Goal: Task Accomplishment & Management: Manage account settings

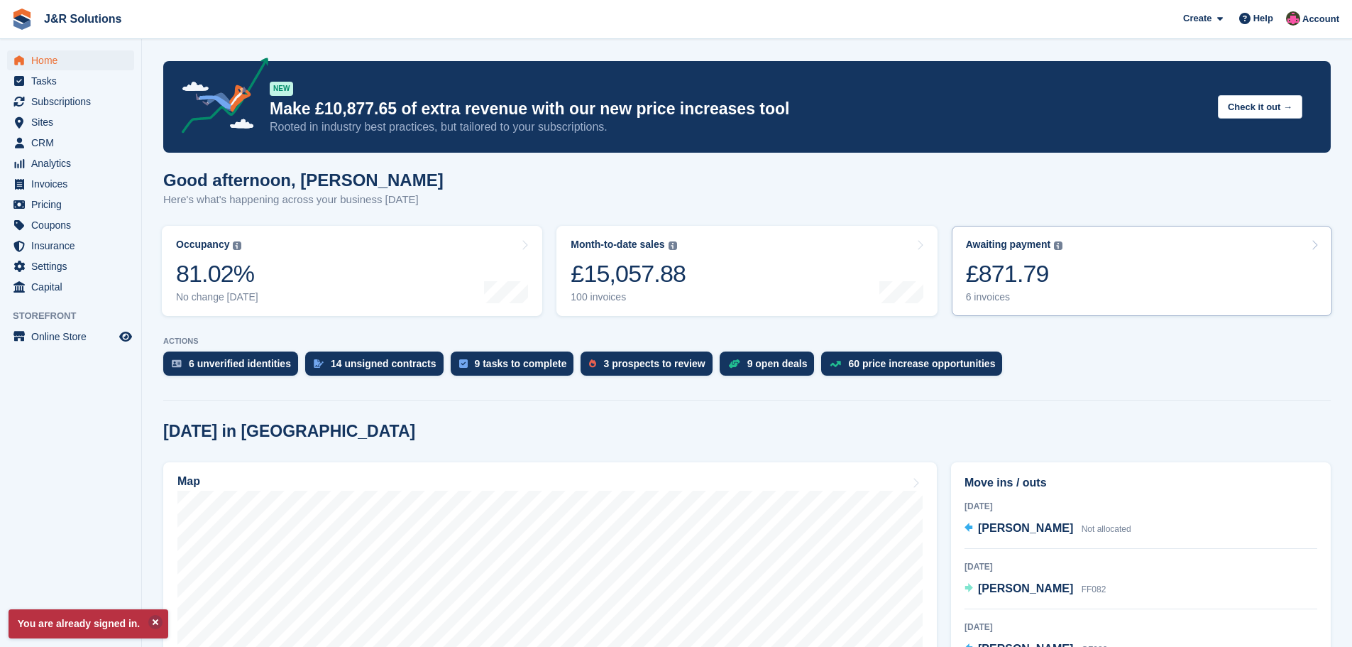
click at [995, 295] on div "6 invoices" at bounding box center [1014, 297] width 97 height 12
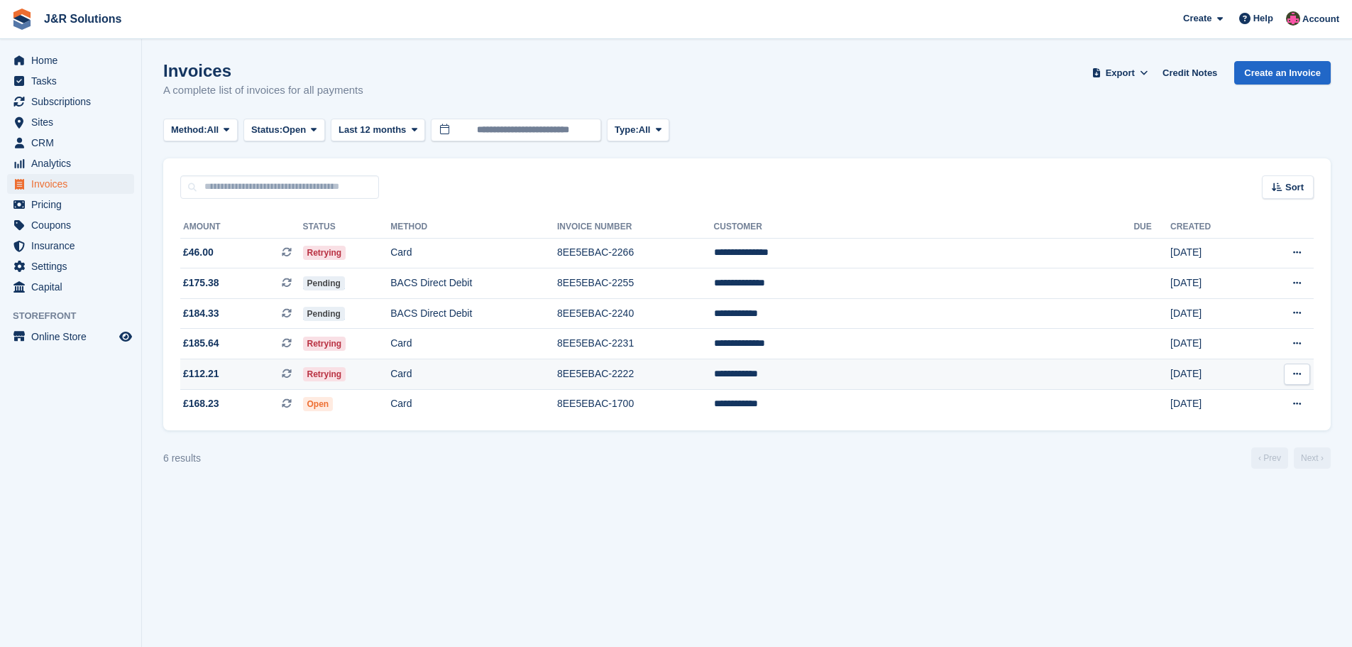
drag, startPoint x: 852, startPoint y: 368, endPoint x: 1113, endPoint y: 302, distance: 269.3
click at [714, 367] on td "8EE5EBAC-2222" at bounding box center [635, 374] width 157 height 31
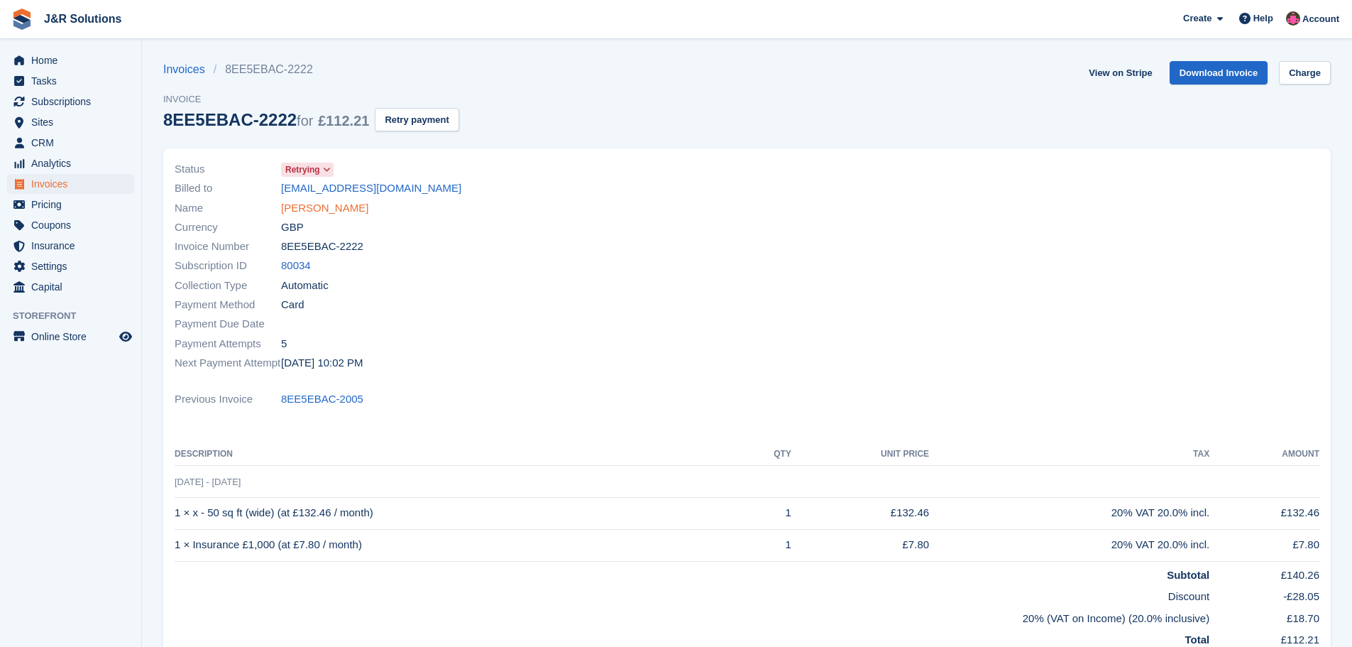
click at [303, 202] on link "Toni Bradley" at bounding box center [324, 208] width 87 height 16
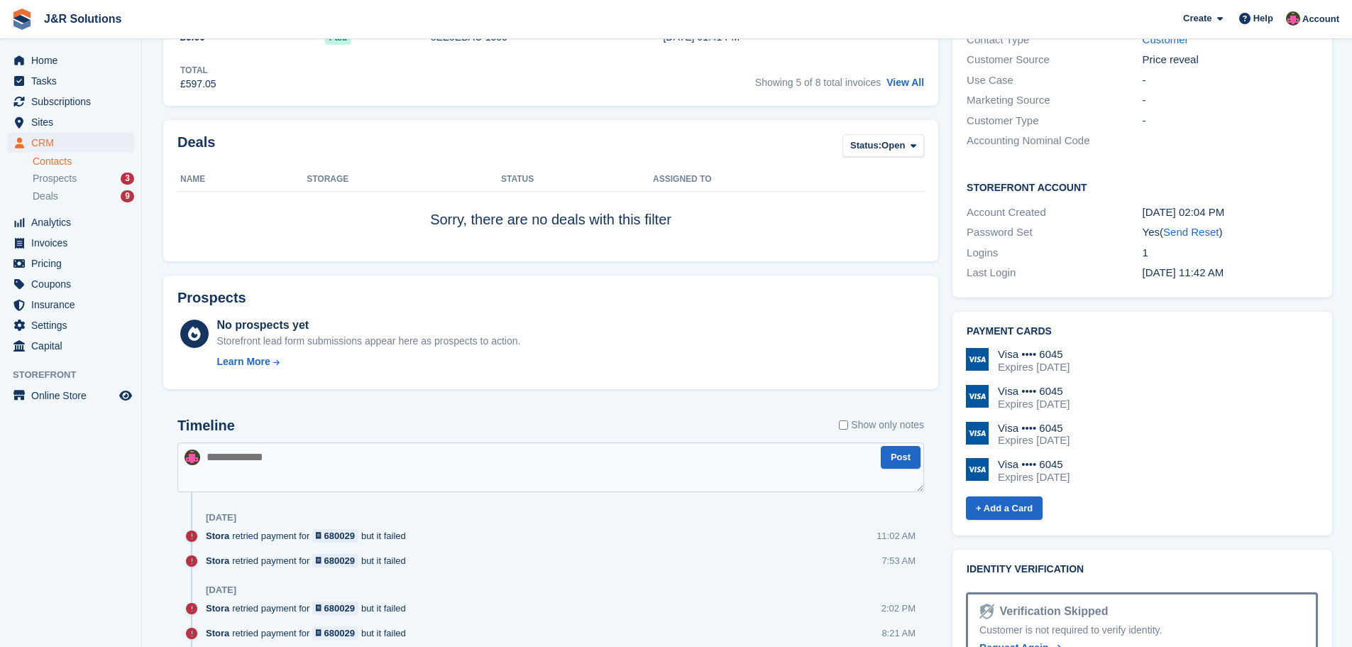
scroll to position [568, 0]
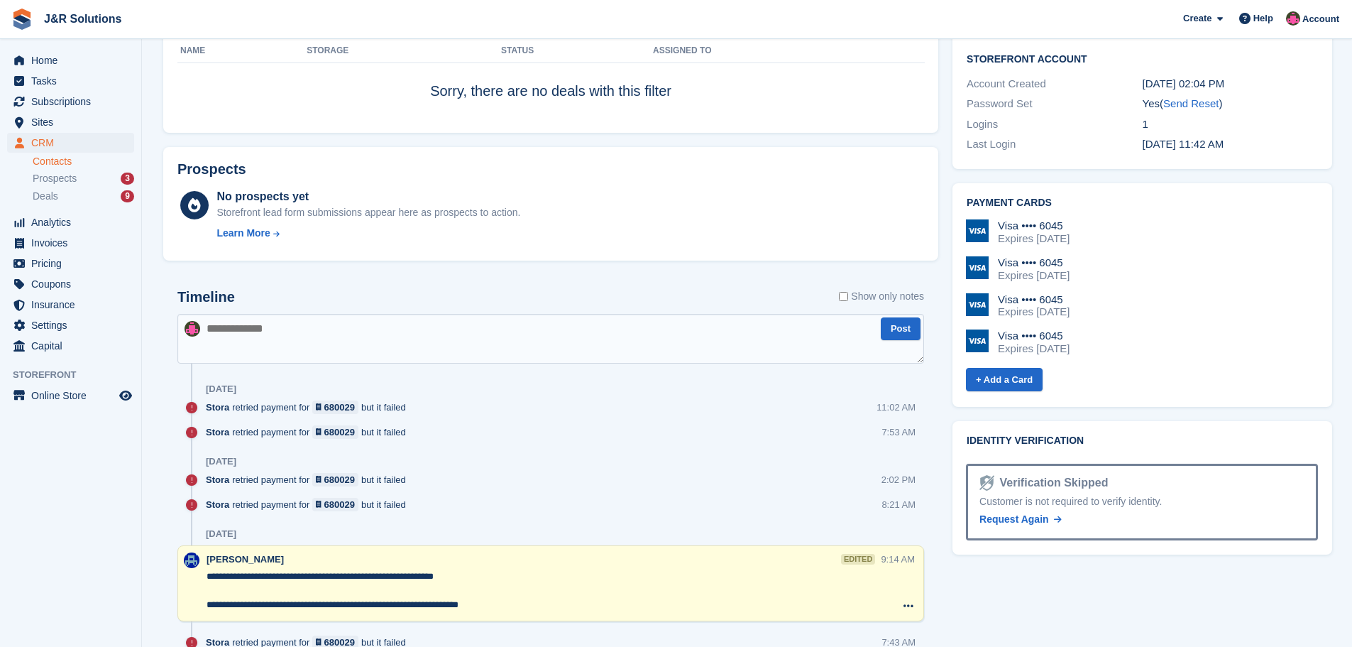
click at [263, 336] on textarea at bounding box center [550, 339] width 747 height 50
type textarea "**********"
click at [901, 332] on button "Post" at bounding box center [901, 328] width 40 height 23
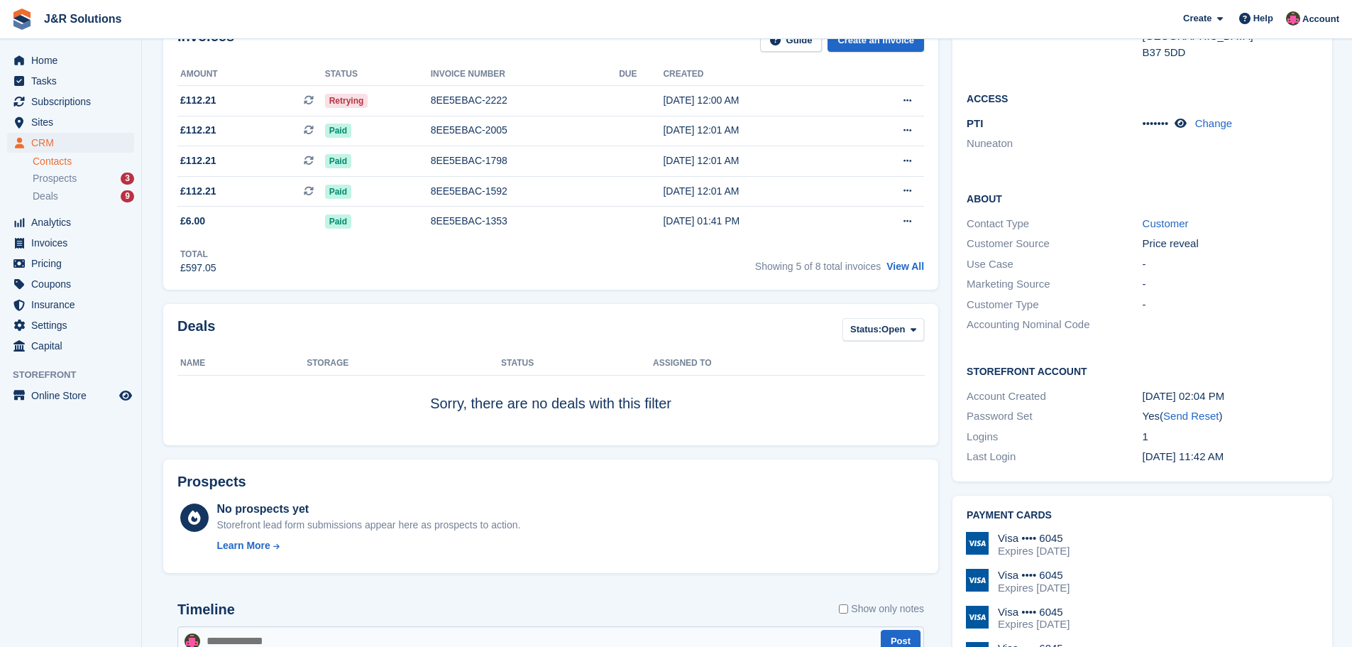
scroll to position [71, 0]
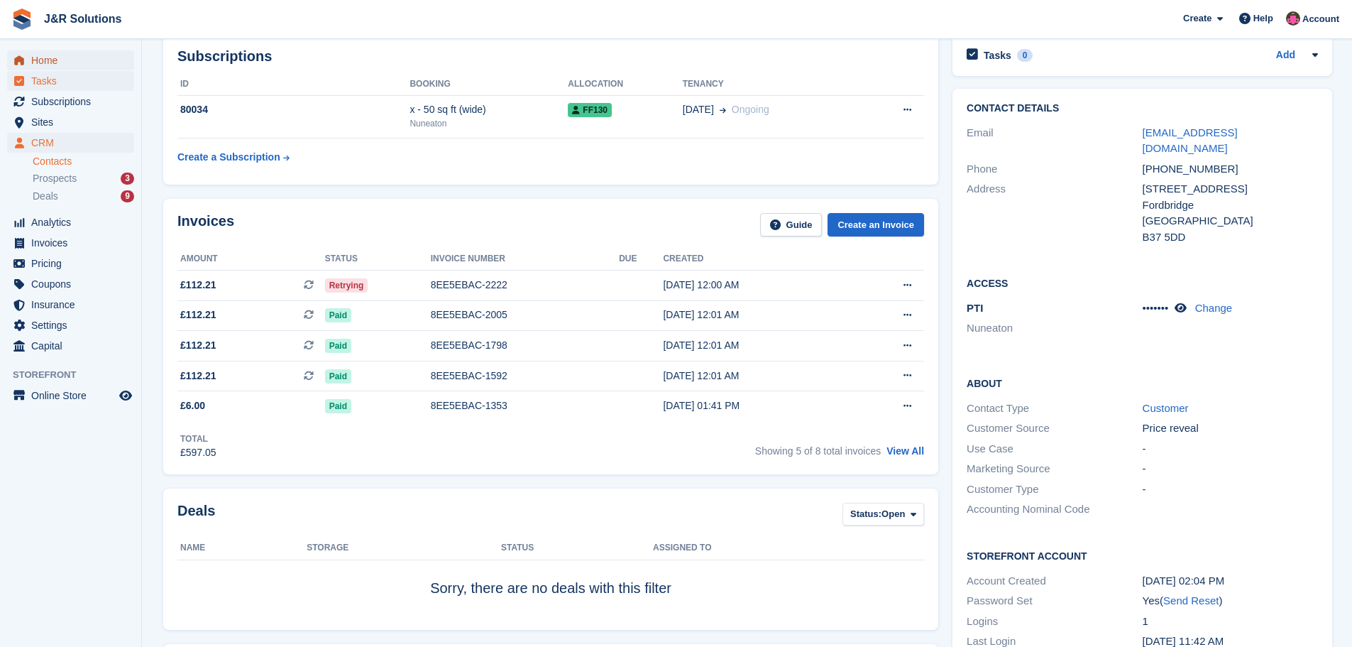
drag, startPoint x: 58, startPoint y: 63, endPoint x: 105, endPoint y: 87, distance: 53.3
click at [58, 63] on span "Home" at bounding box center [73, 60] width 85 height 20
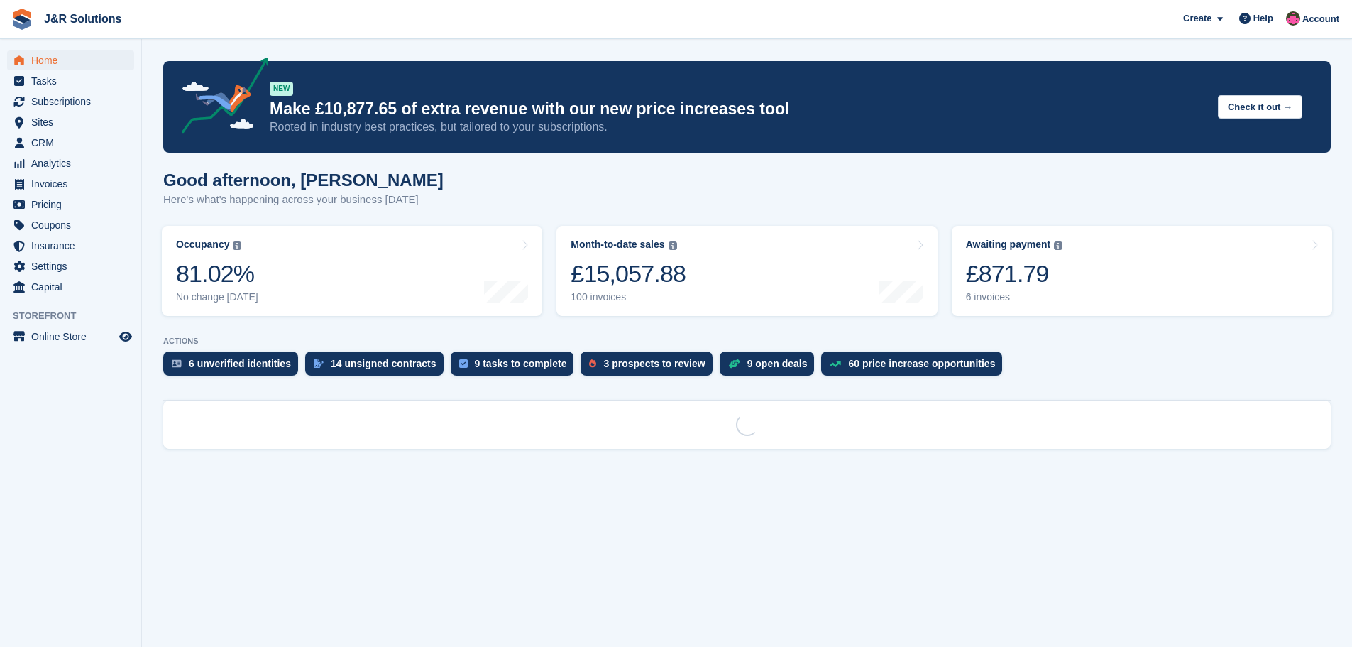
click at [99, 177] on span "Invoices" at bounding box center [73, 184] width 85 height 20
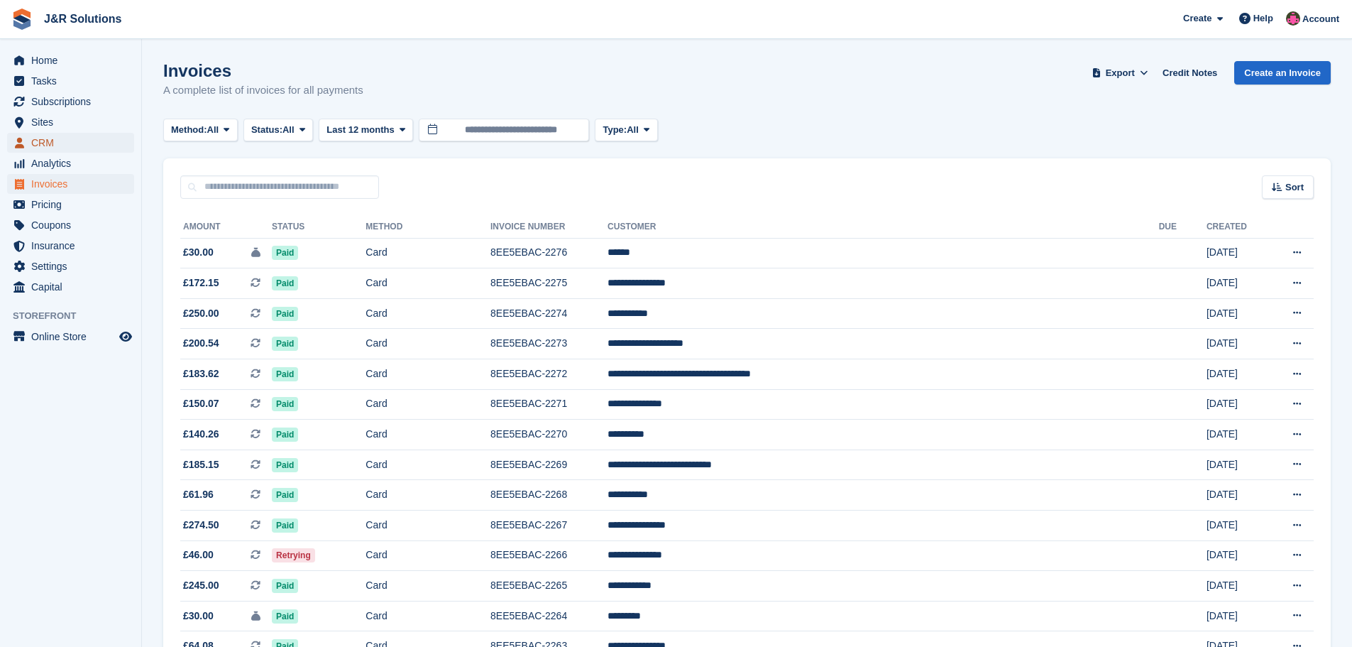
click at [47, 133] on span "CRM" at bounding box center [73, 143] width 85 height 20
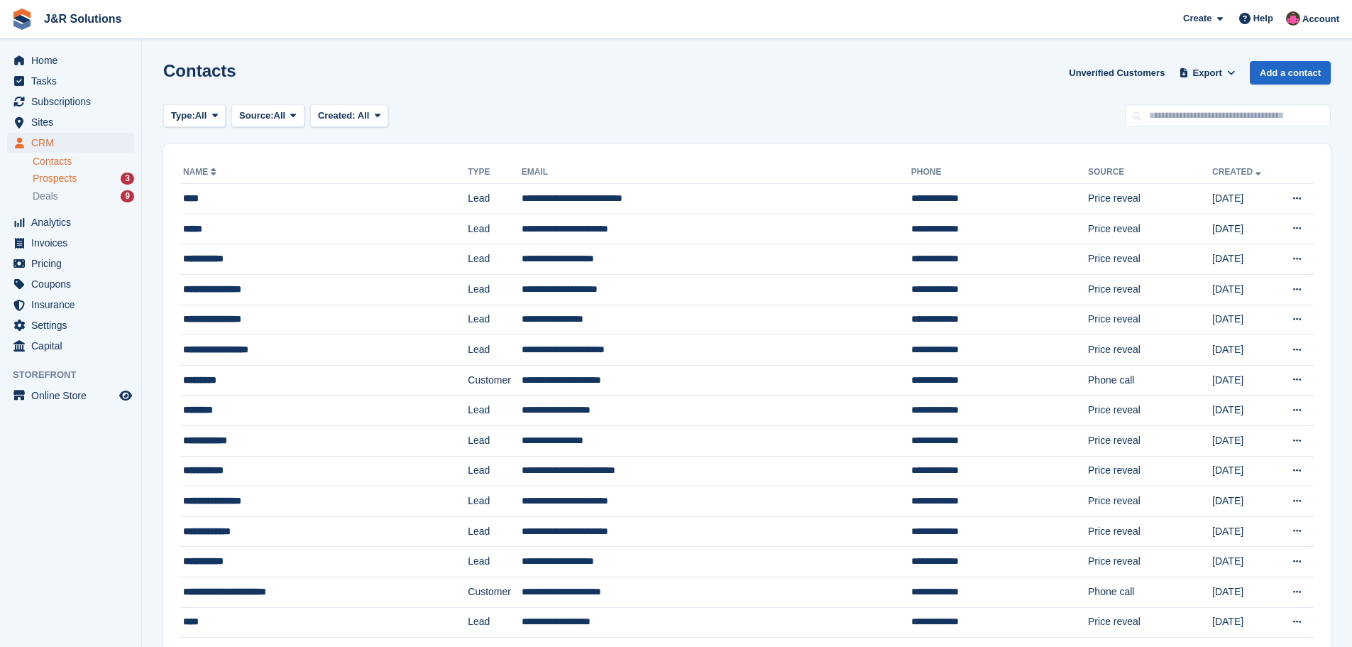
click at [93, 177] on div "Prospects 3" at bounding box center [84, 178] width 102 height 13
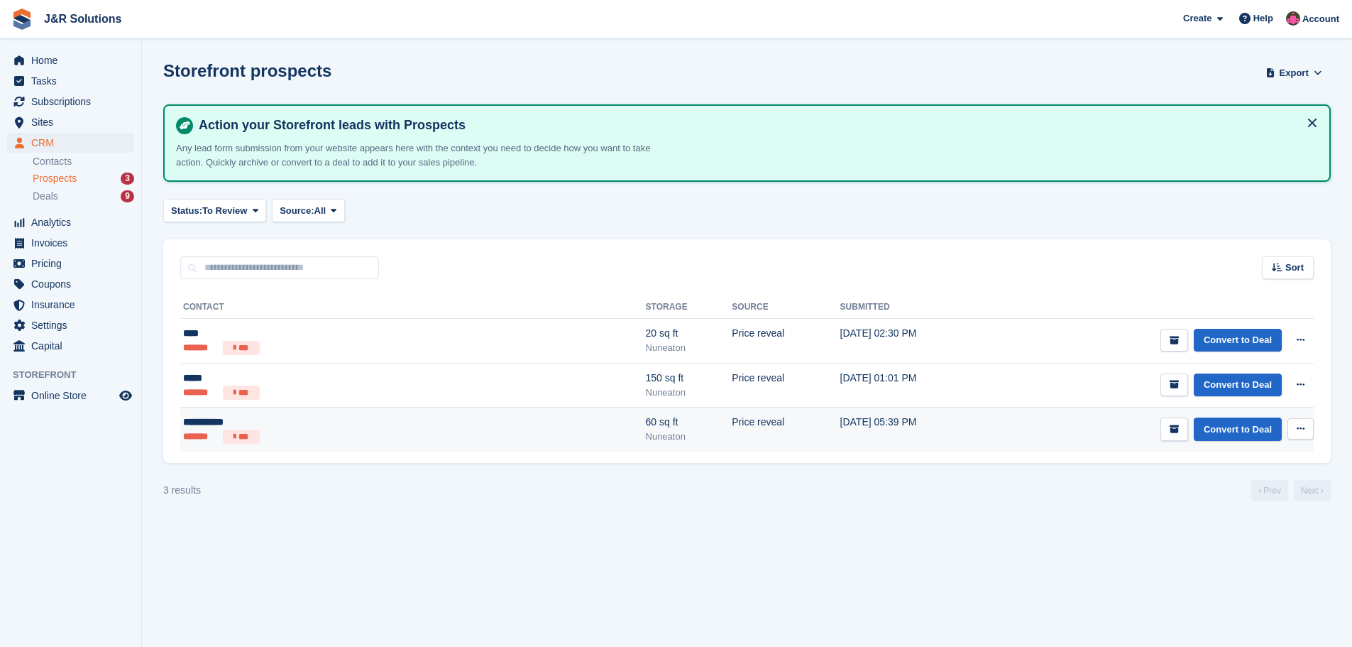
click at [732, 429] on td "Price reveal" at bounding box center [786, 430] width 108 height 44
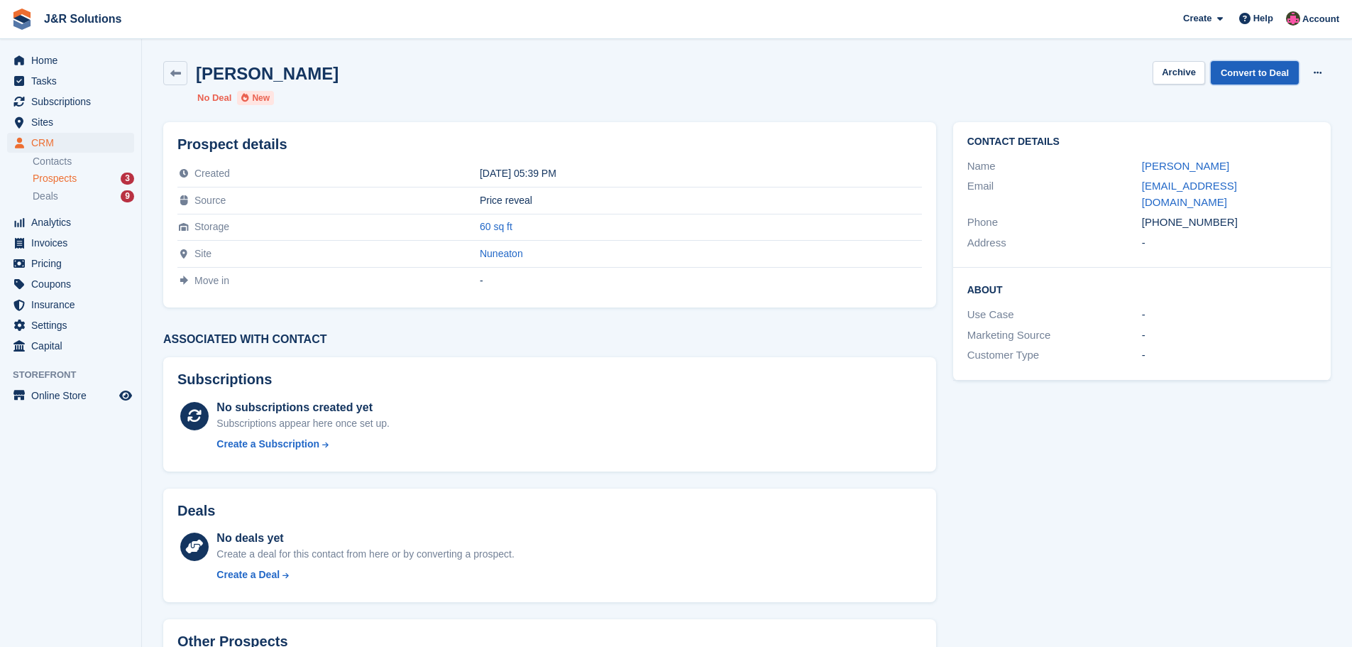
click at [1264, 77] on link "Convert to Deal" at bounding box center [1255, 72] width 88 height 23
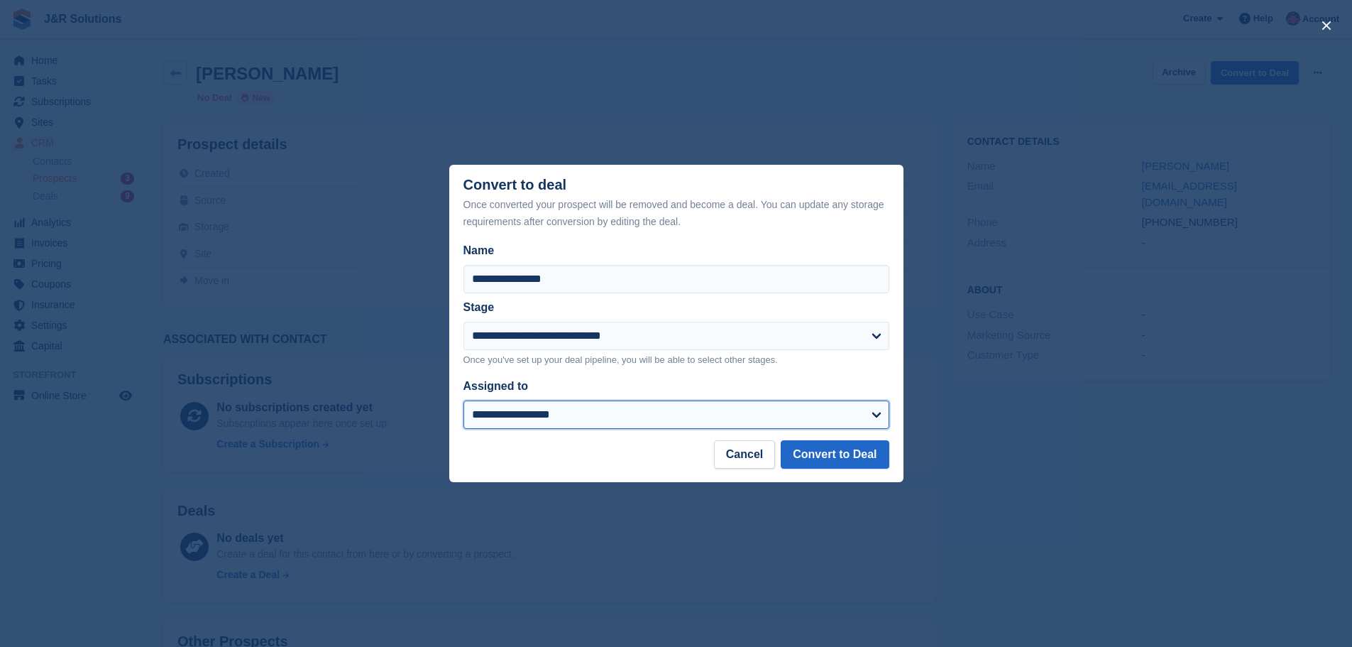
click at [868, 410] on select "**********" at bounding box center [677, 414] width 426 height 28
select select "****"
click at [464, 402] on select "**********" at bounding box center [677, 414] width 426 height 28
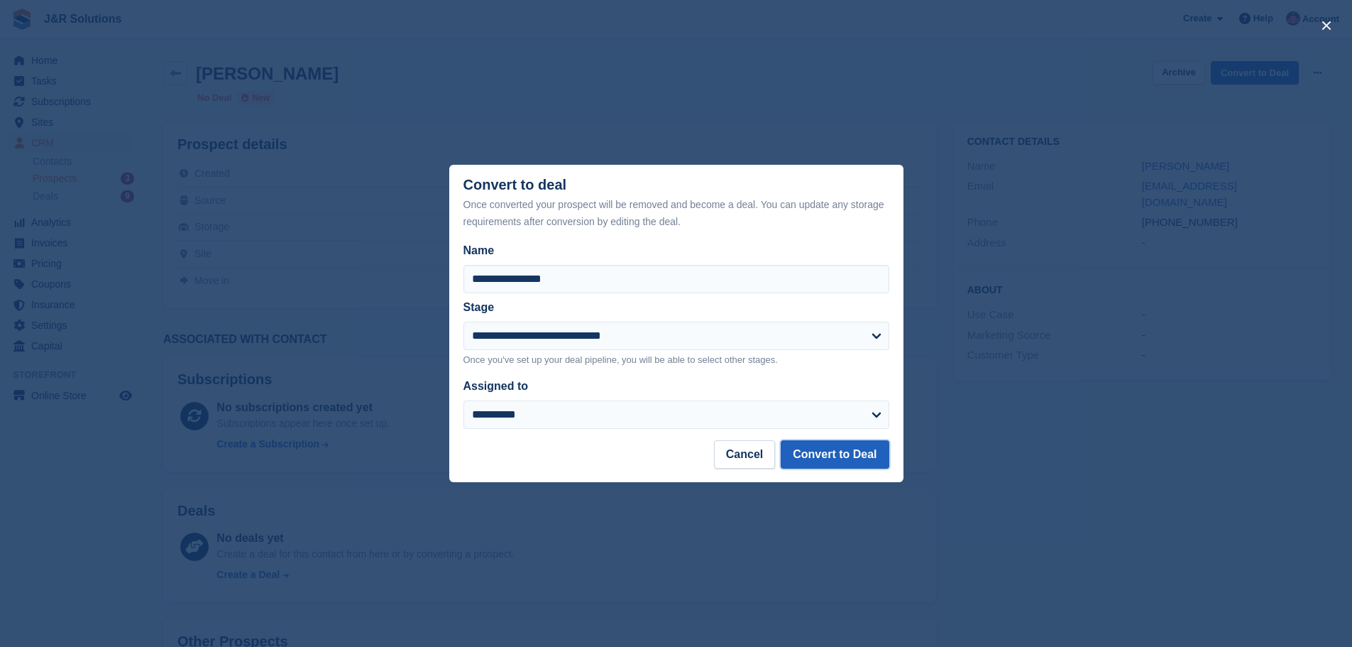
click at [871, 465] on button "Convert to Deal" at bounding box center [835, 454] width 108 height 28
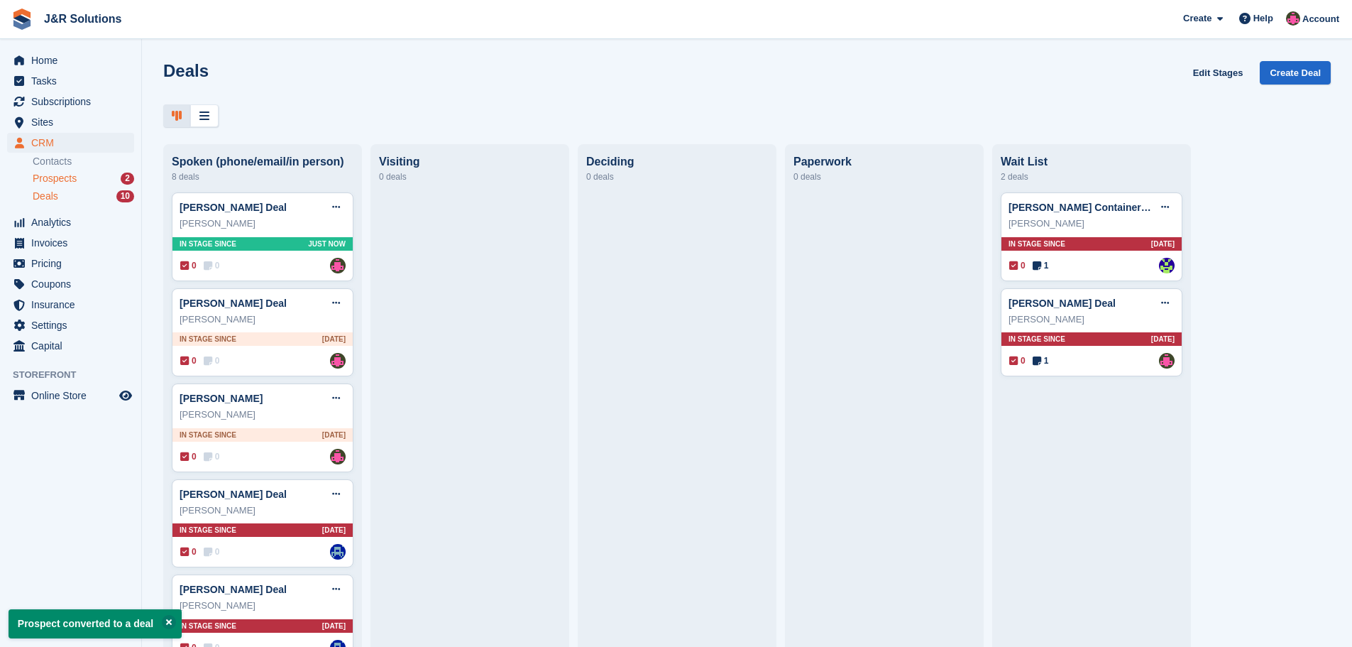
click at [83, 182] on div "Prospects 2" at bounding box center [84, 178] width 102 height 13
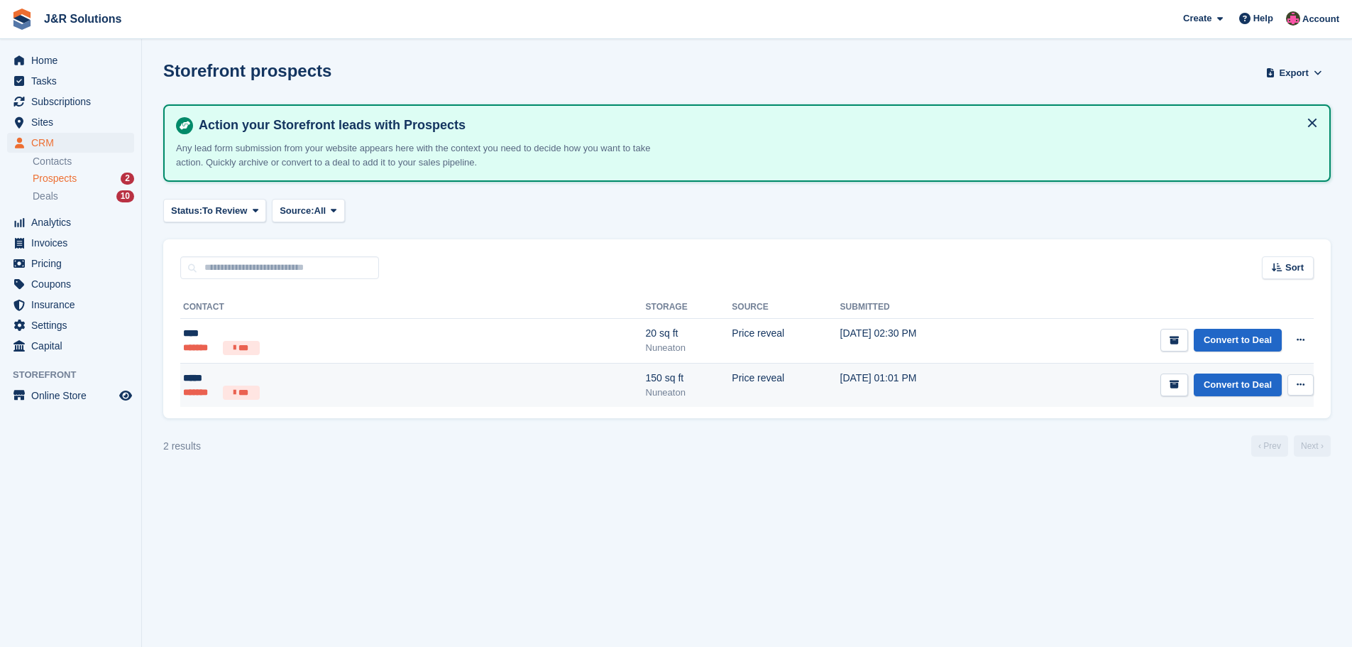
click at [732, 381] on td "Price reveal" at bounding box center [786, 385] width 108 height 44
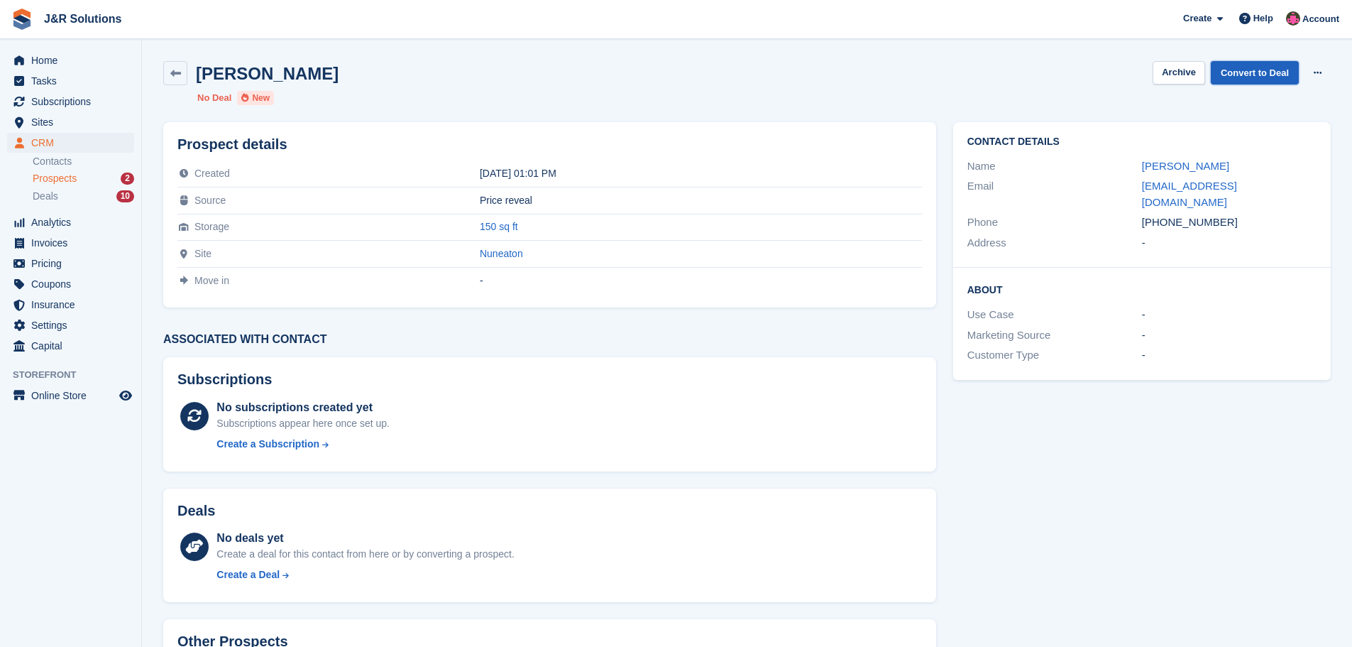
click at [1237, 76] on link "Convert to Deal" at bounding box center [1255, 72] width 88 height 23
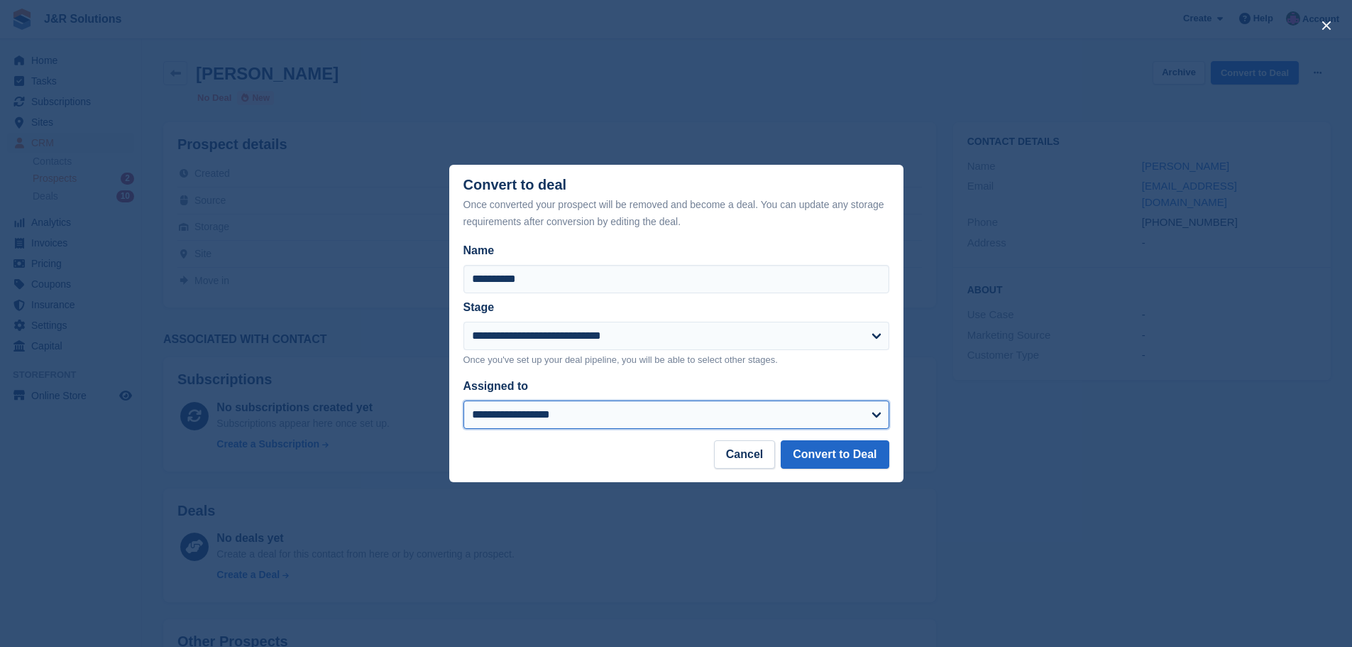
click at [870, 415] on select "**********" at bounding box center [677, 414] width 426 height 28
select select "****"
click at [464, 402] on select "**********" at bounding box center [677, 414] width 426 height 28
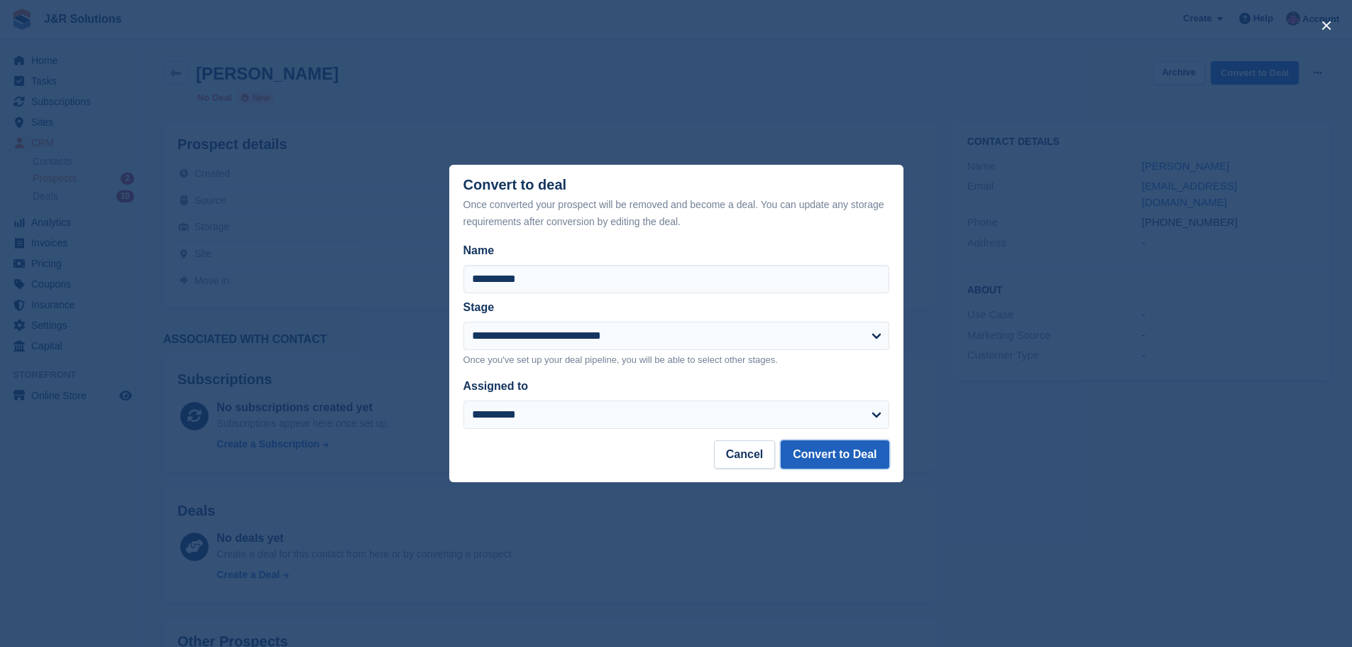
click at [873, 455] on button "Convert to Deal" at bounding box center [835, 454] width 108 height 28
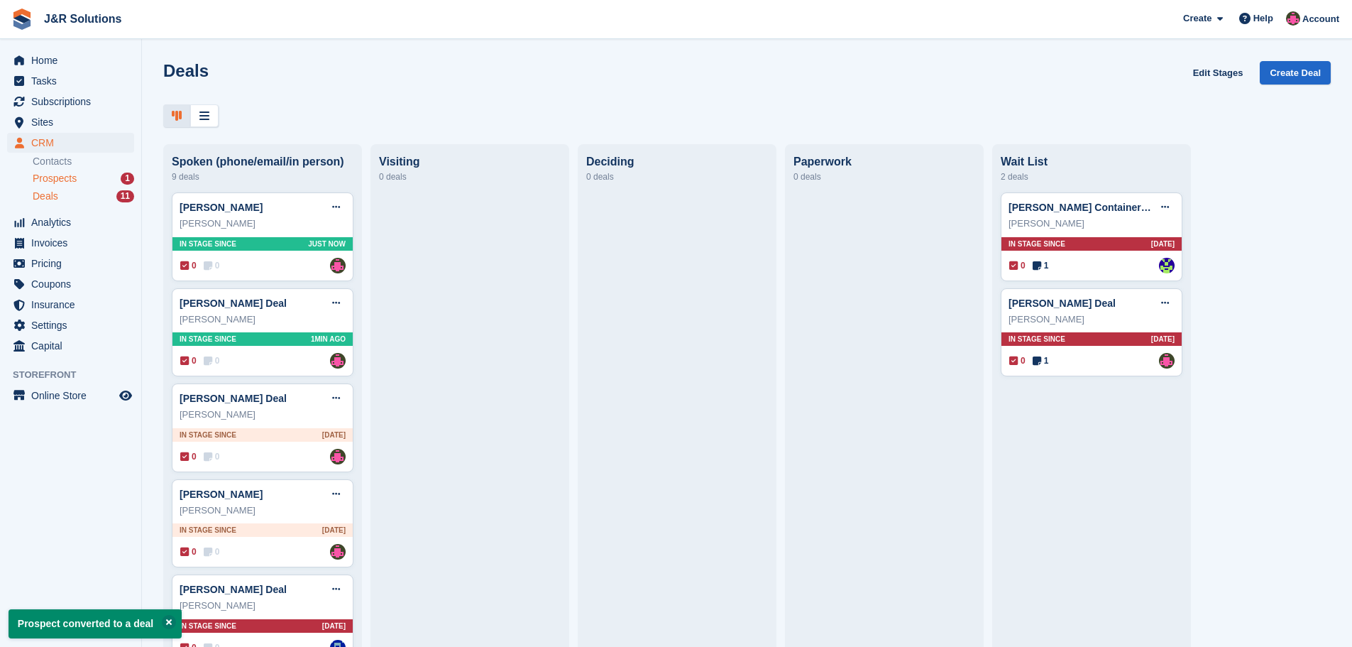
click at [101, 173] on div "Prospects 1" at bounding box center [84, 178] width 102 height 13
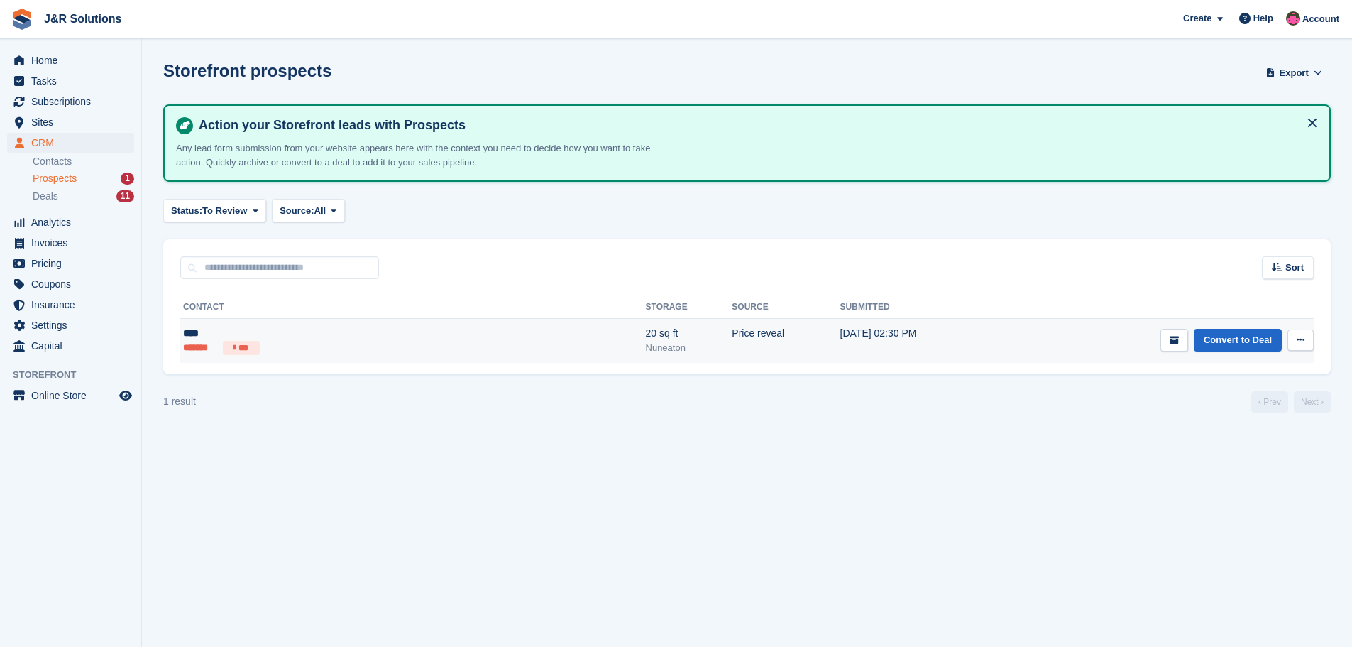
click at [646, 339] on div "20 sq ft" at bounding box center [689, 333] width 87 height 15
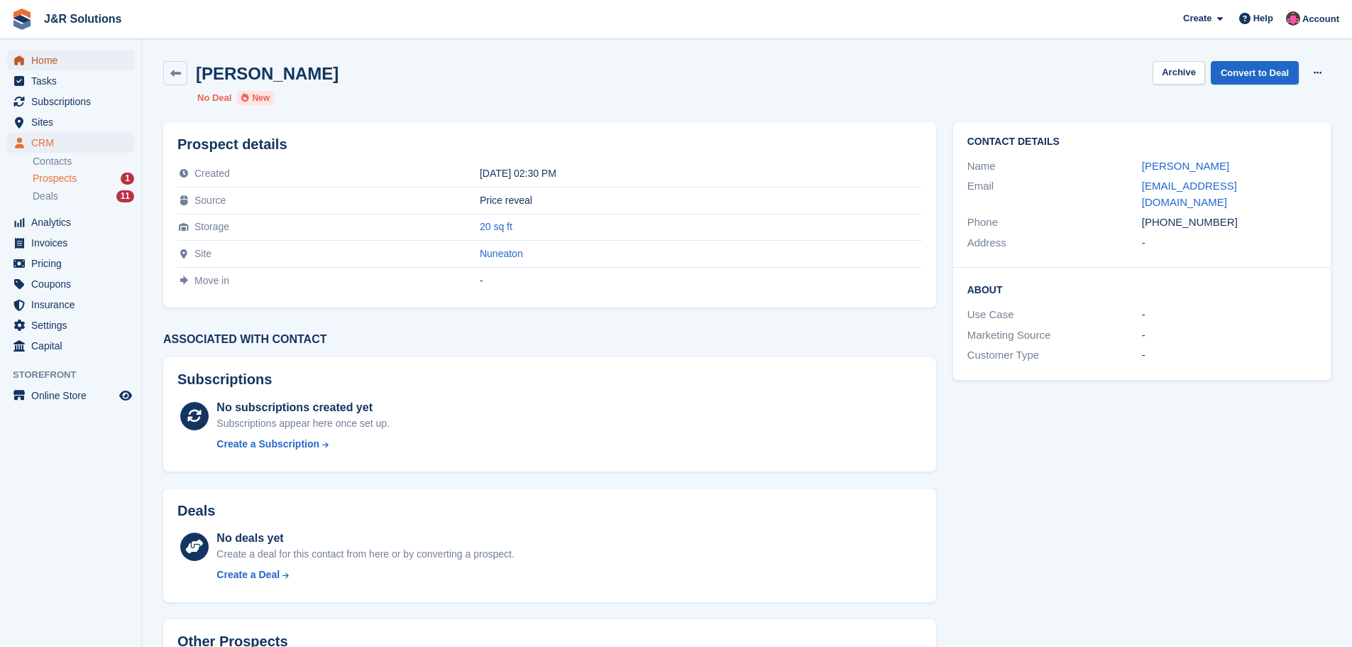
click at [45, 56] on span "Home" at bounding box center [73, 60] width 85 height 20
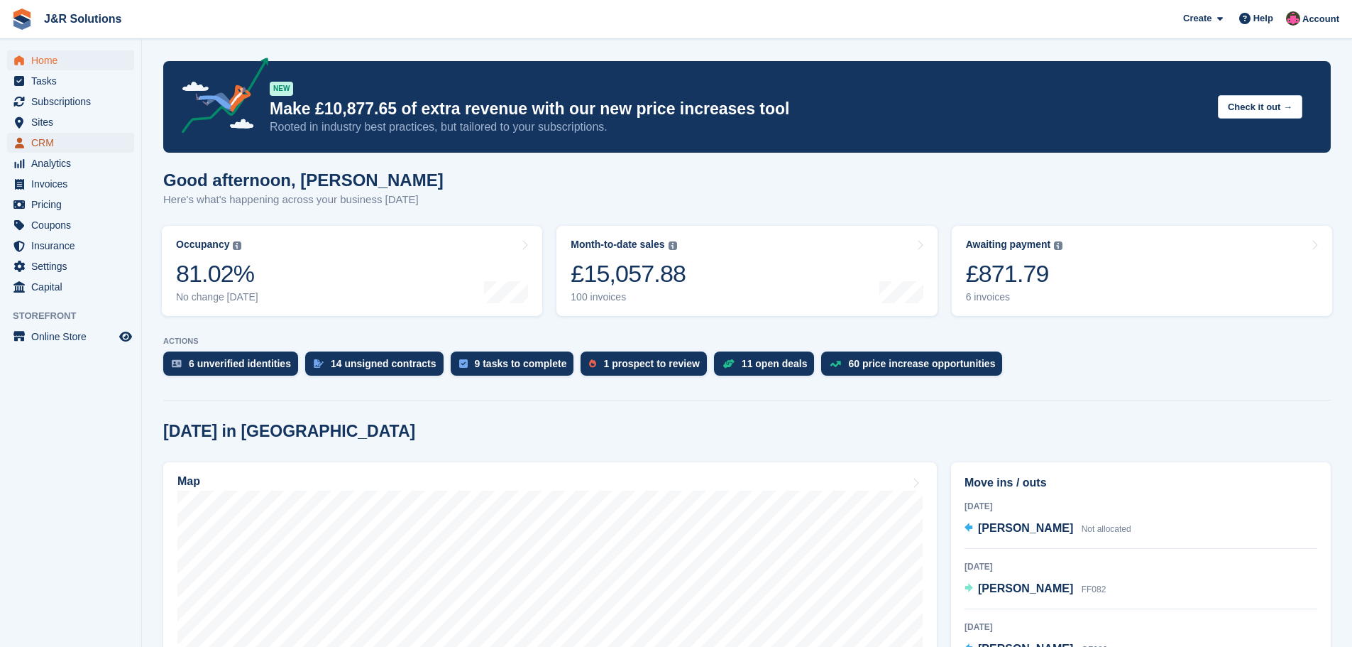
click at [53, 140] on span "CRM" at bounding box center [73, 143] width 85 height 20
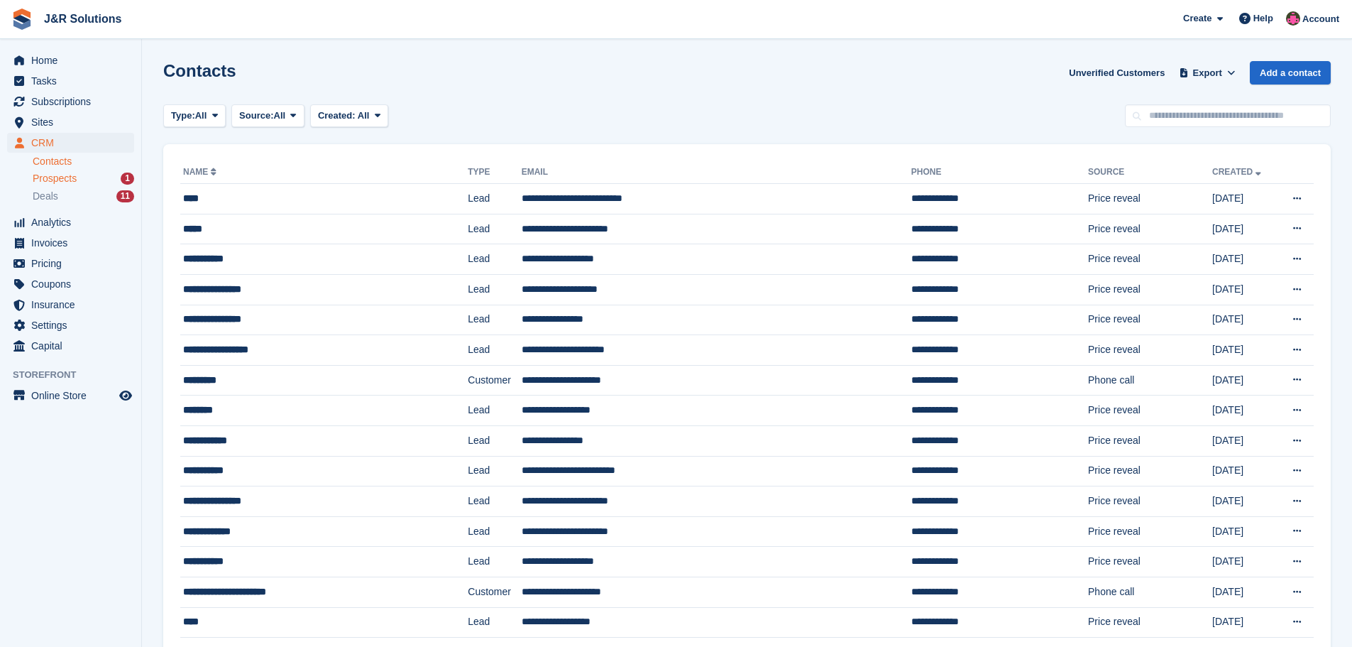
click at [91, 175] on div "Prospects 1" at bounding box center [84, 178] width 102 height 13
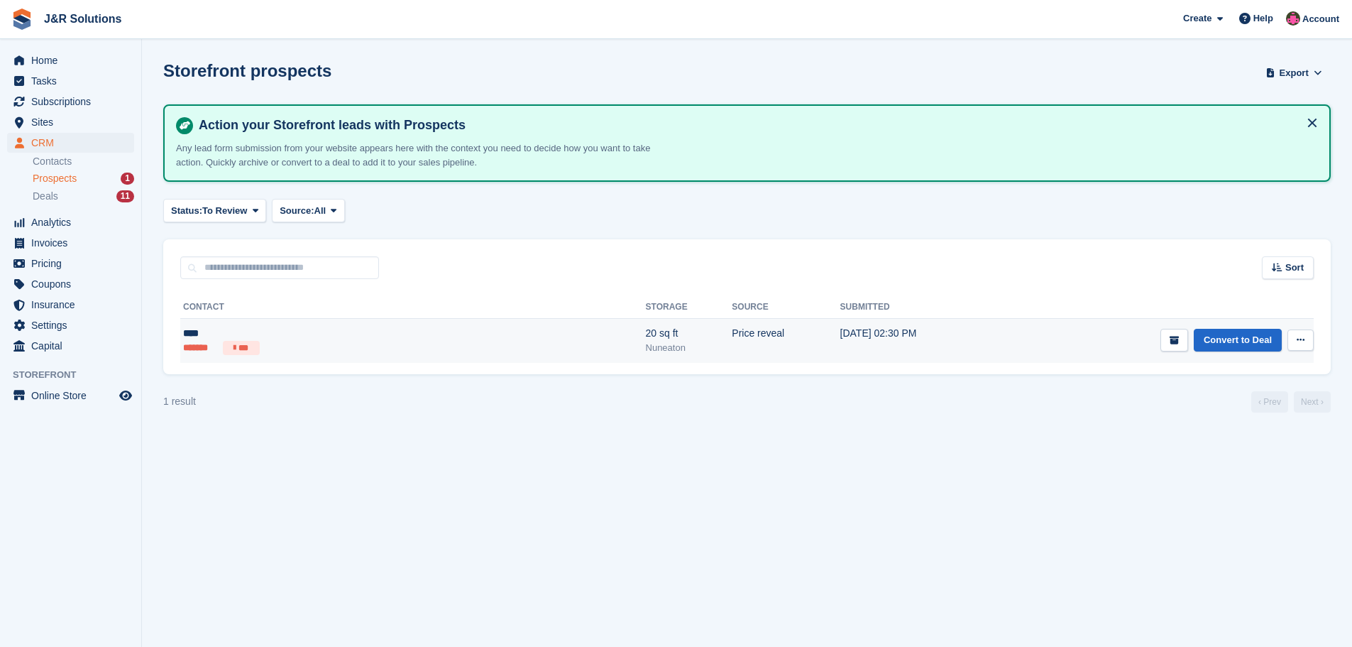
click at [841, 337] on td "[DATE] 02:30 PM" at bounding box center [920, 341] width 158 height 44
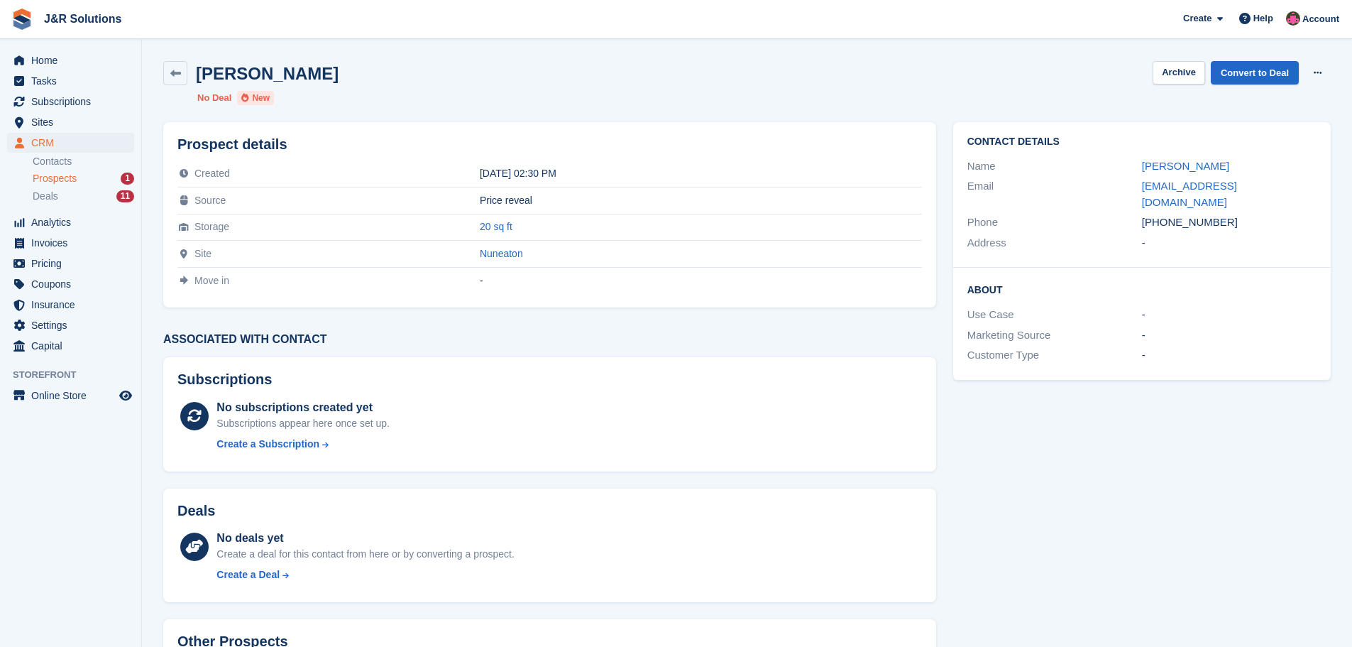
click at [110, 177] on div "Prospects 1" at bounding box center [84, 178] width 102 height 13
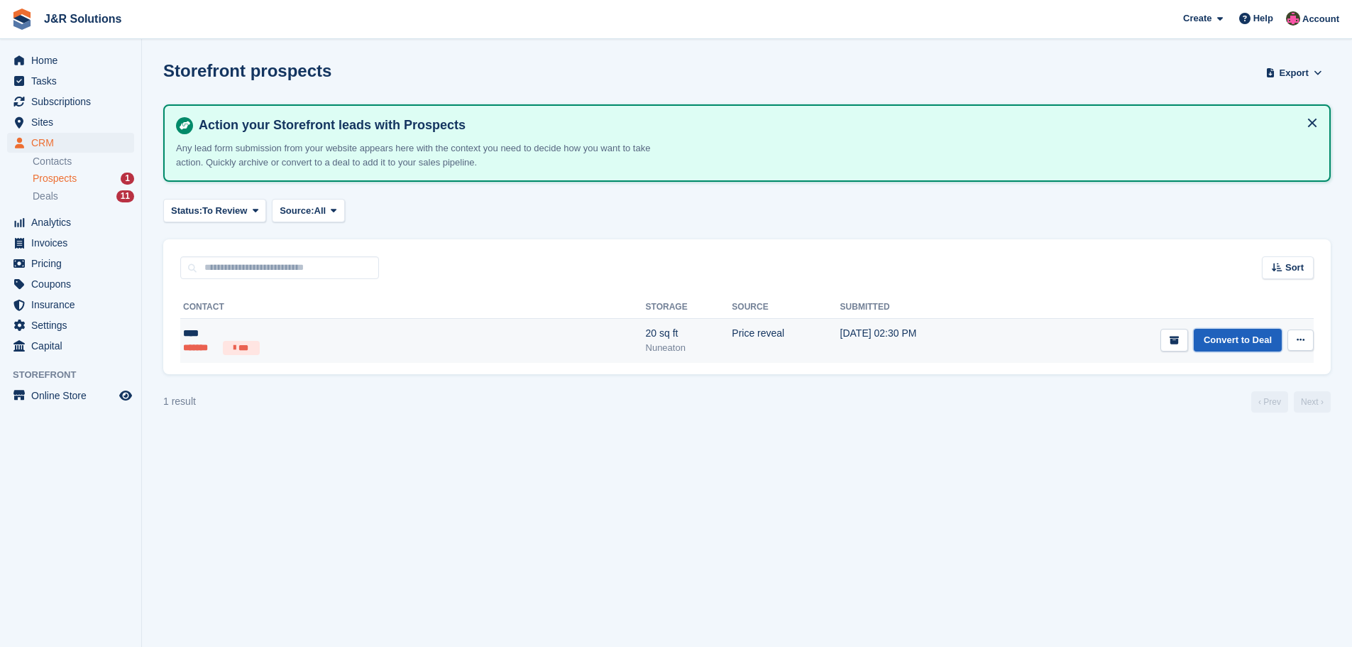
click at [1248, 337] on link "Convert to Deal" at bounding box center [1238, 340] width 88 height 23
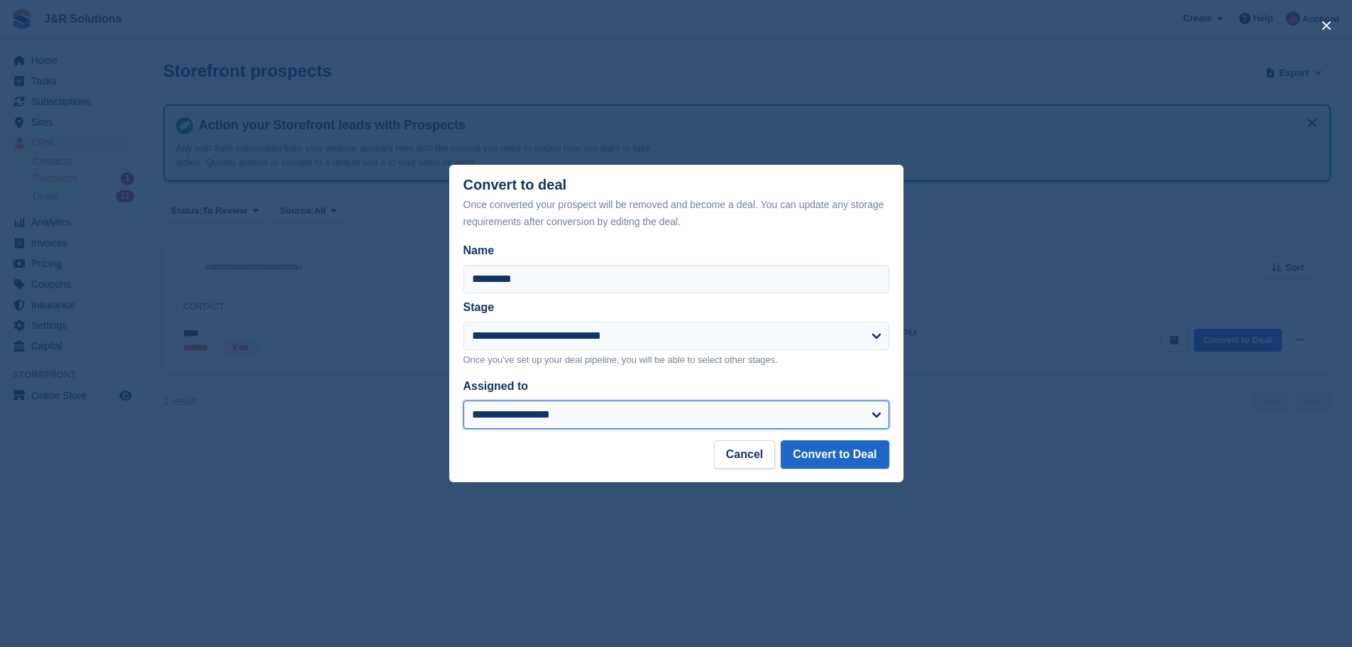
click at [878, 414] on select "**********" at bounding box center [677, 414] width 426 height 28
select select "****"
click at [464, 402] on select "**********" at bounding box center [677, 414] width 426 height 28
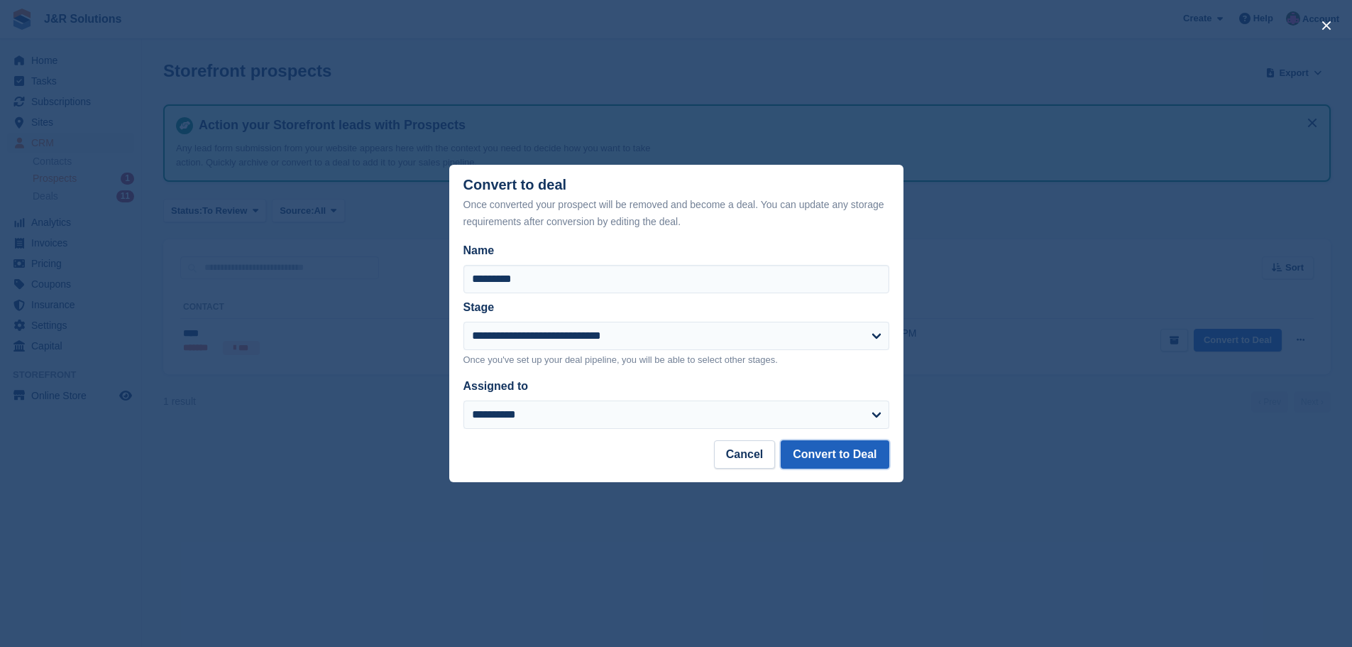
click at [851, 468] on button "Convert to Deal" at bounding box center [835, 454] width 108 height 28
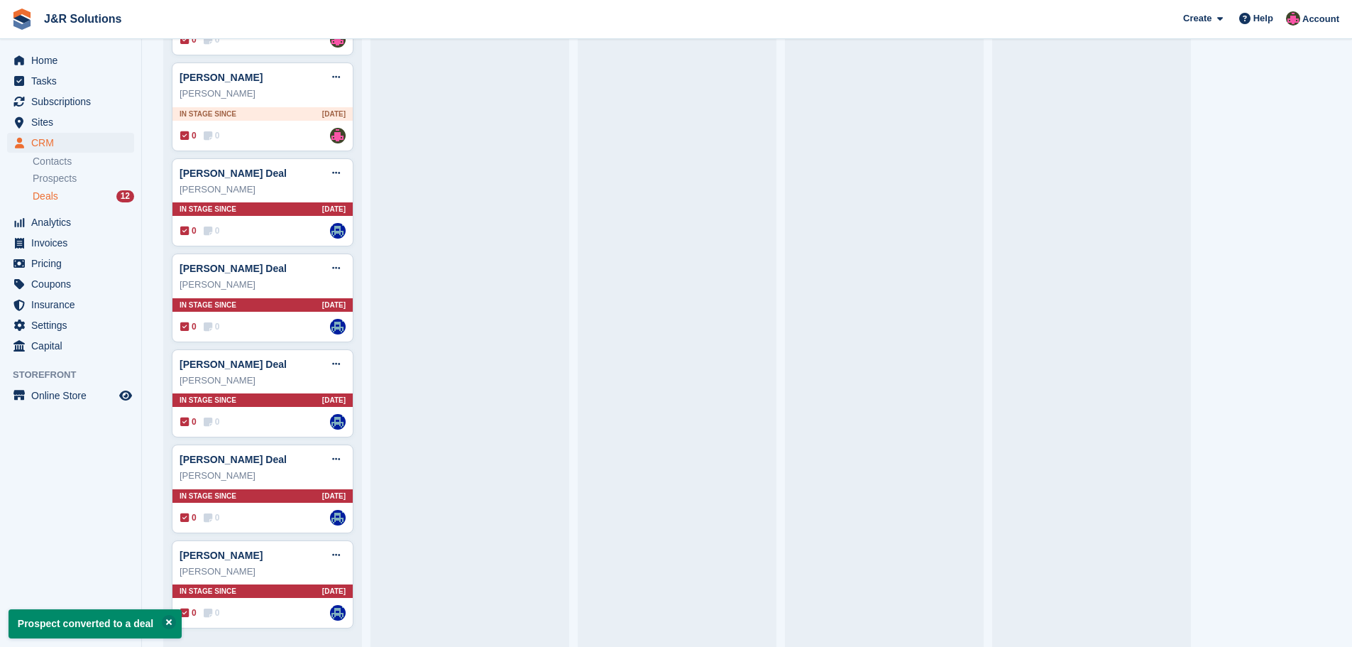
scroll to position [515, 0]
click at [334, 554] on icon at bounding box center [336, 554] width 8 height 9
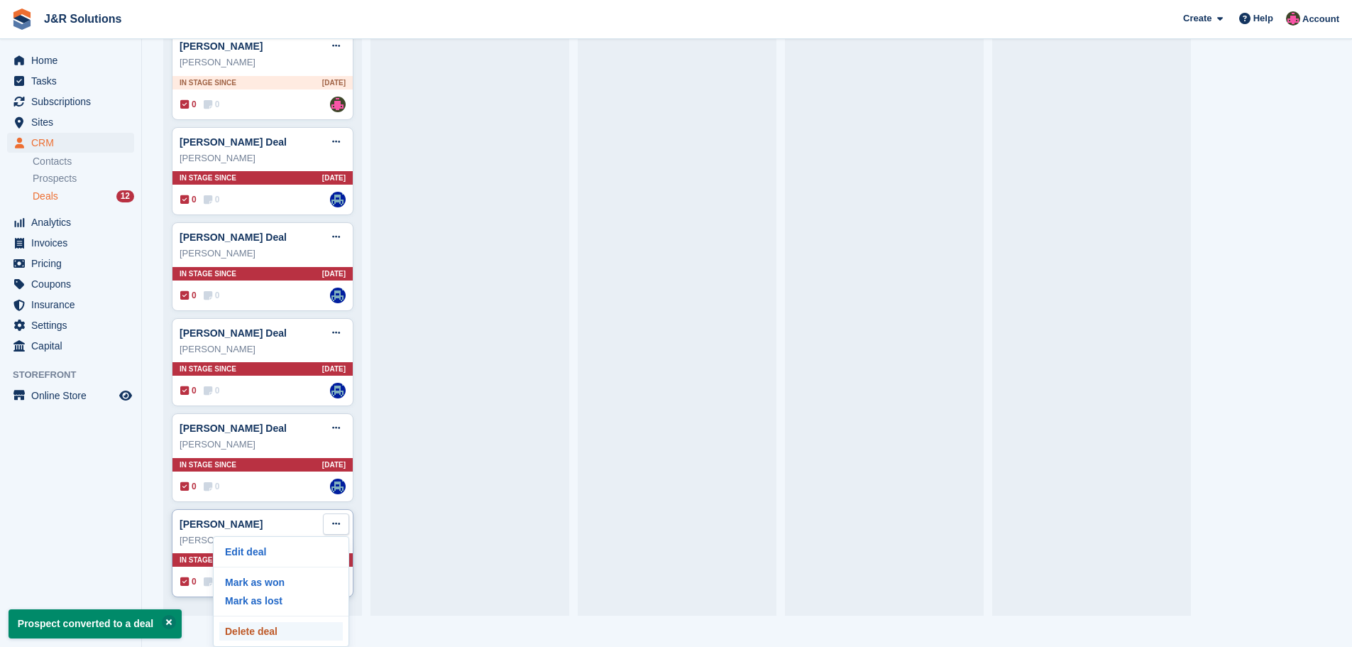
click at [273, 628] on p "Delete deal" at bounding box center [281, 631] width 124 height 18
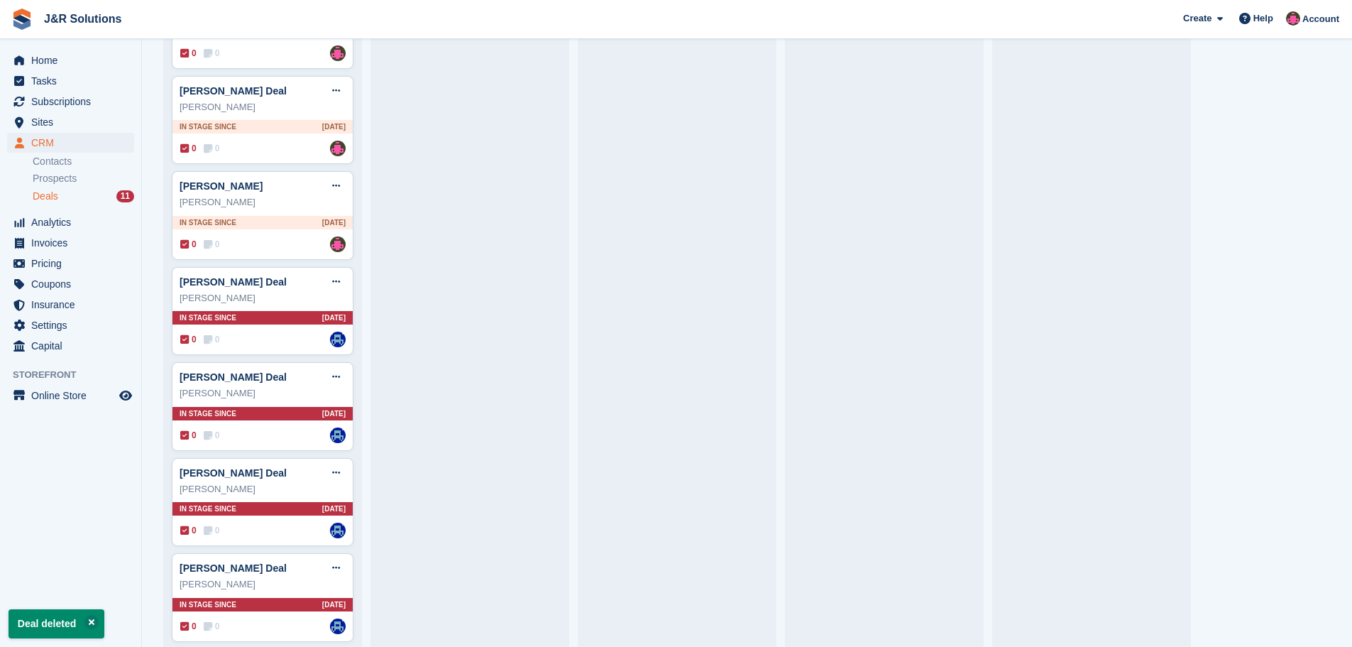
scroll to position [420, 0]
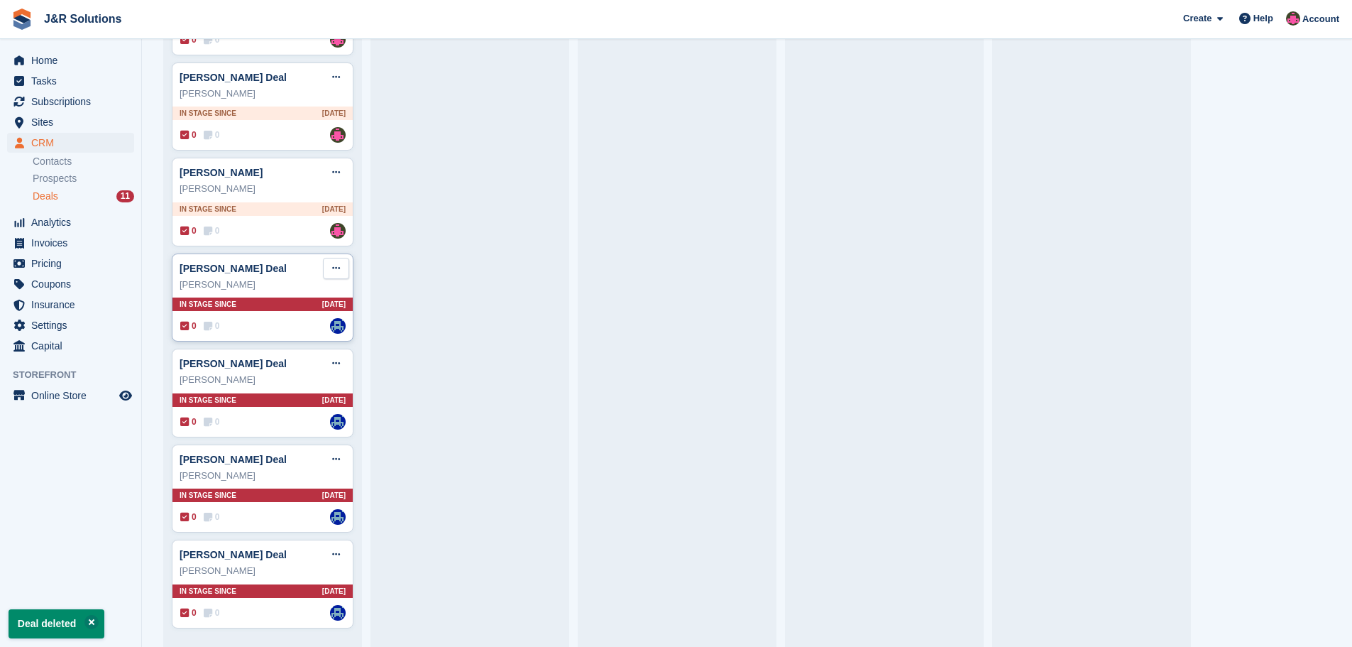
click at [334, 261] on button at bounding box center [336, 268] width 26 height 21
click at [319, 382] on p "Delete deal" at bounding box center [281, 375] width 124 height 18
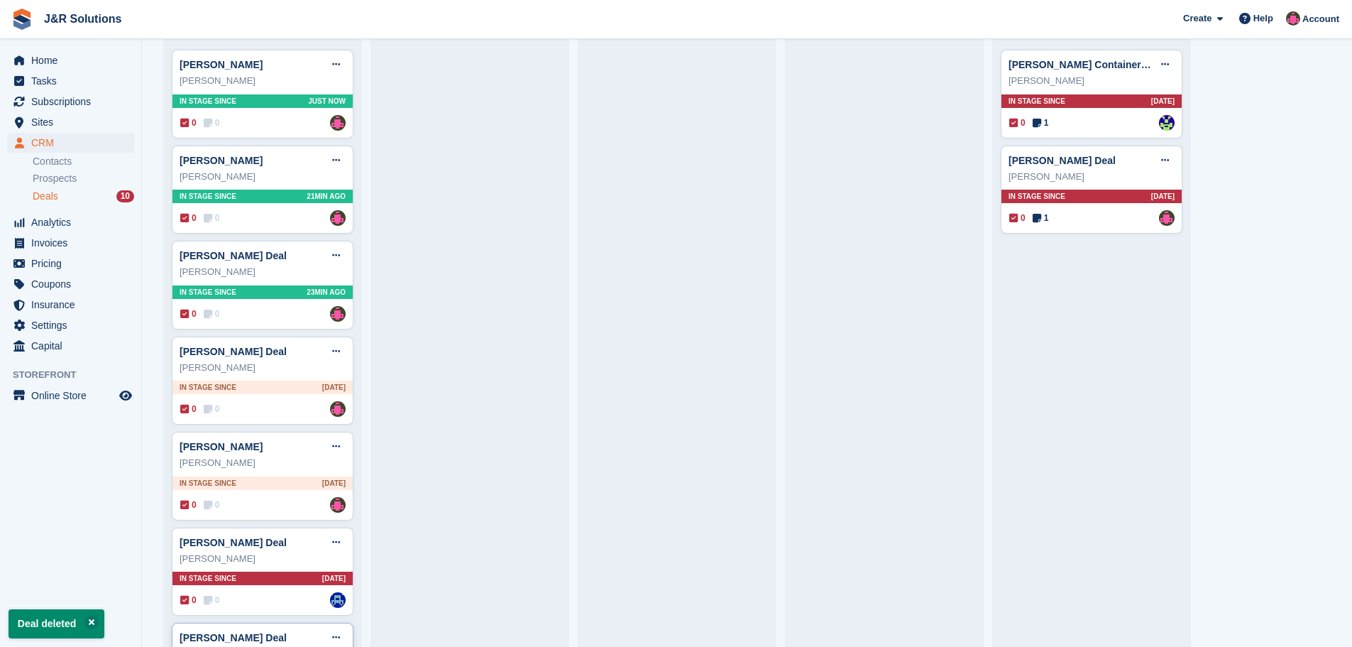
scroll to position [324, 0]
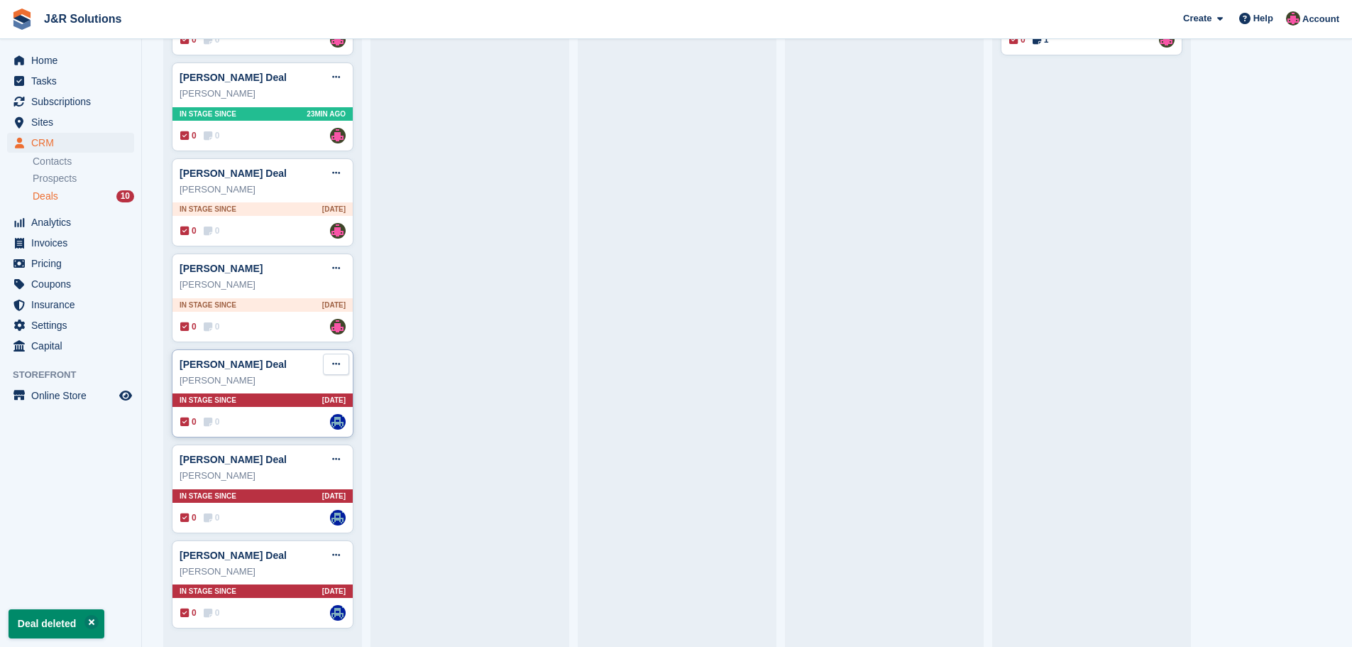
click at [341, 366] on button at bounding box center [336, 364] width 26 height 21
click at [288, 479] on p "Delete deal" at bounding box center [281, 471] width 124 height 18
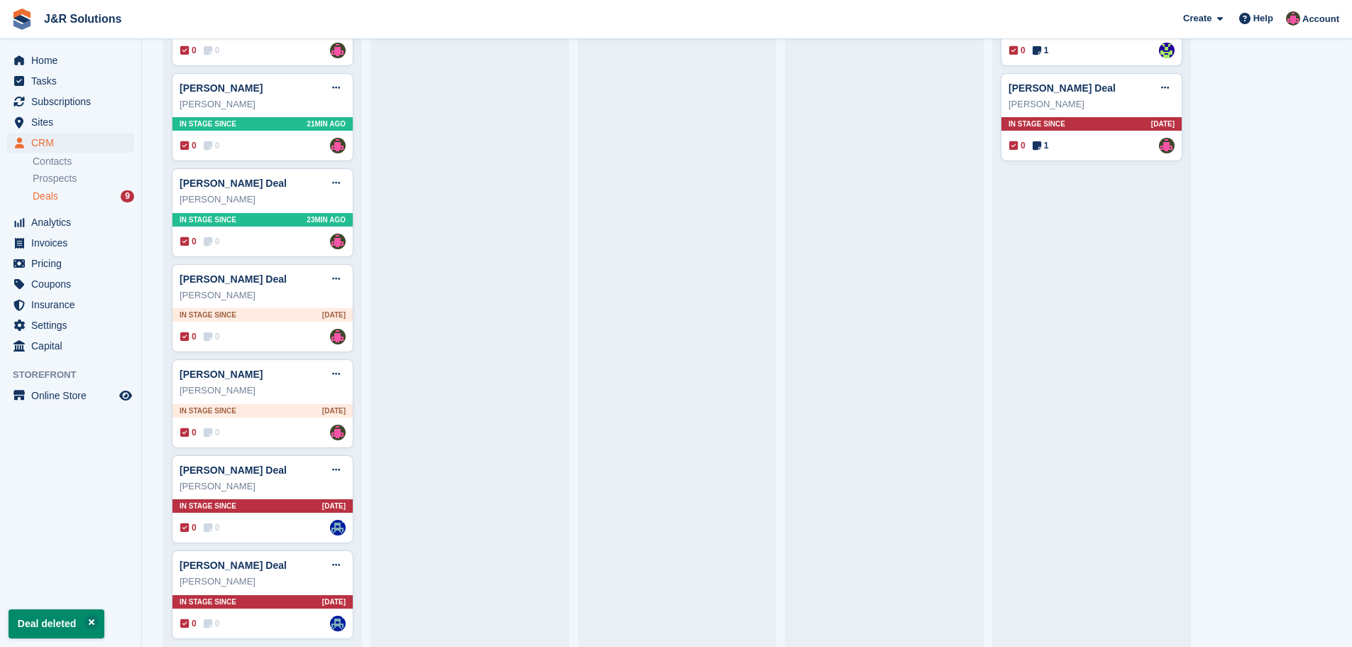
scroll to position [229, 0]
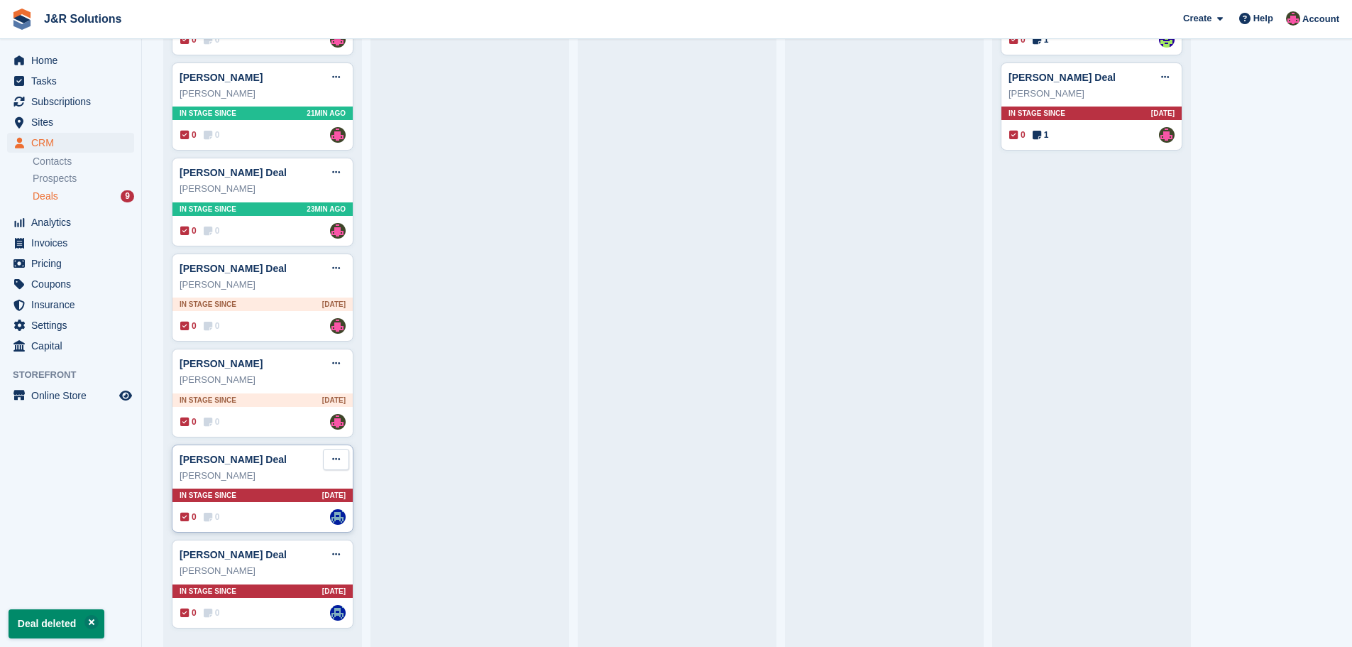
click at [339, 464] on icon at bounding box center [336, 458] width 8 height 9
click at [283, 565] on p "Delete deal" at bounding box center [281, 566] width 124 height 18
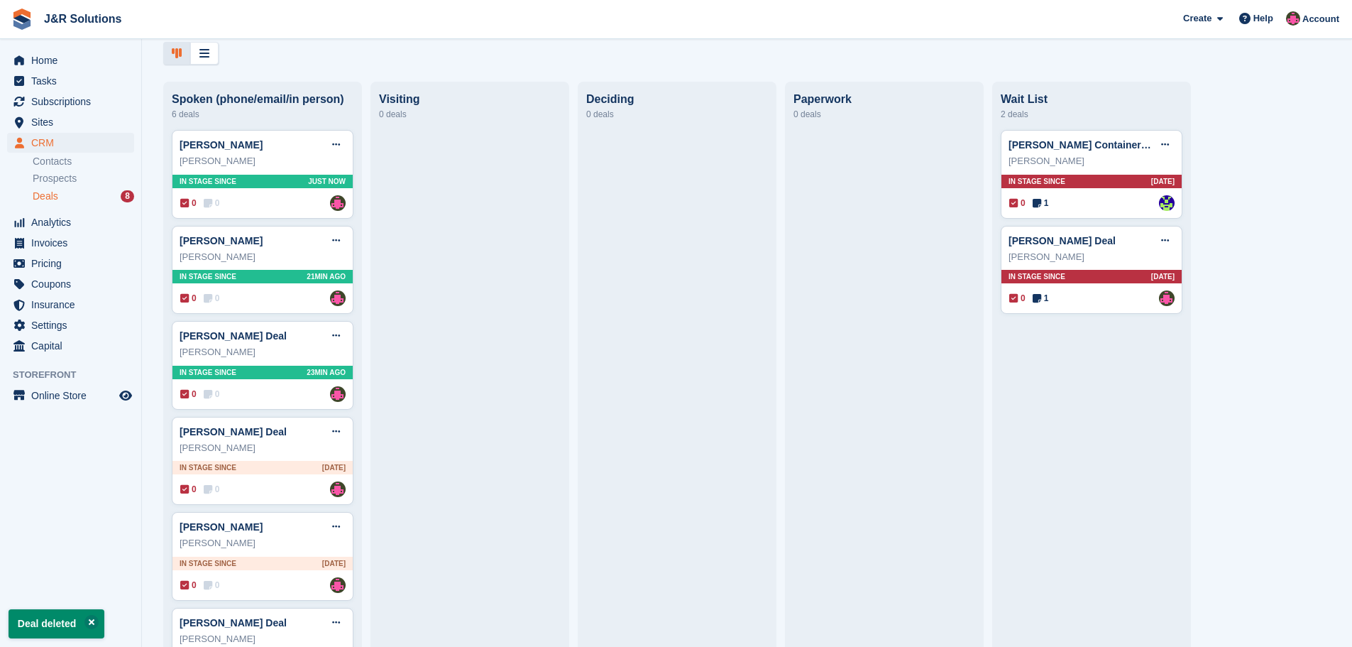
scroll to position [133, 0]
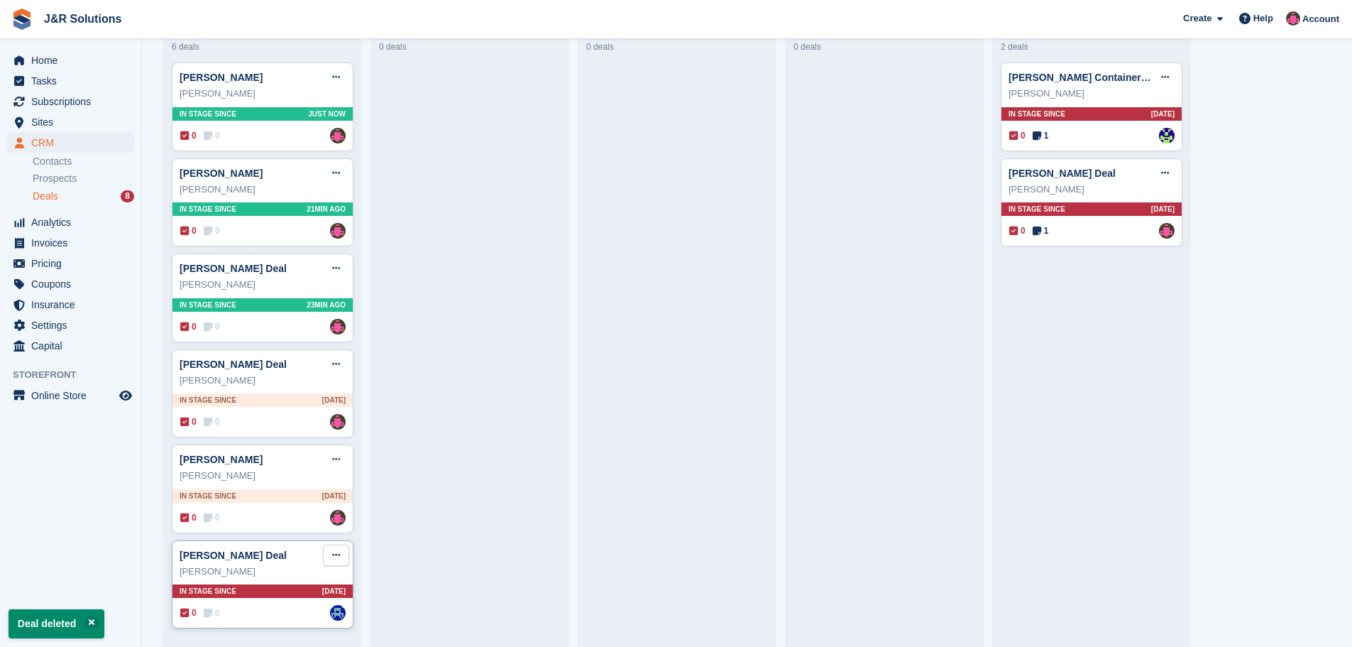
click at [329, 552] on button at bounding box center [336, 555] width 26 height 21
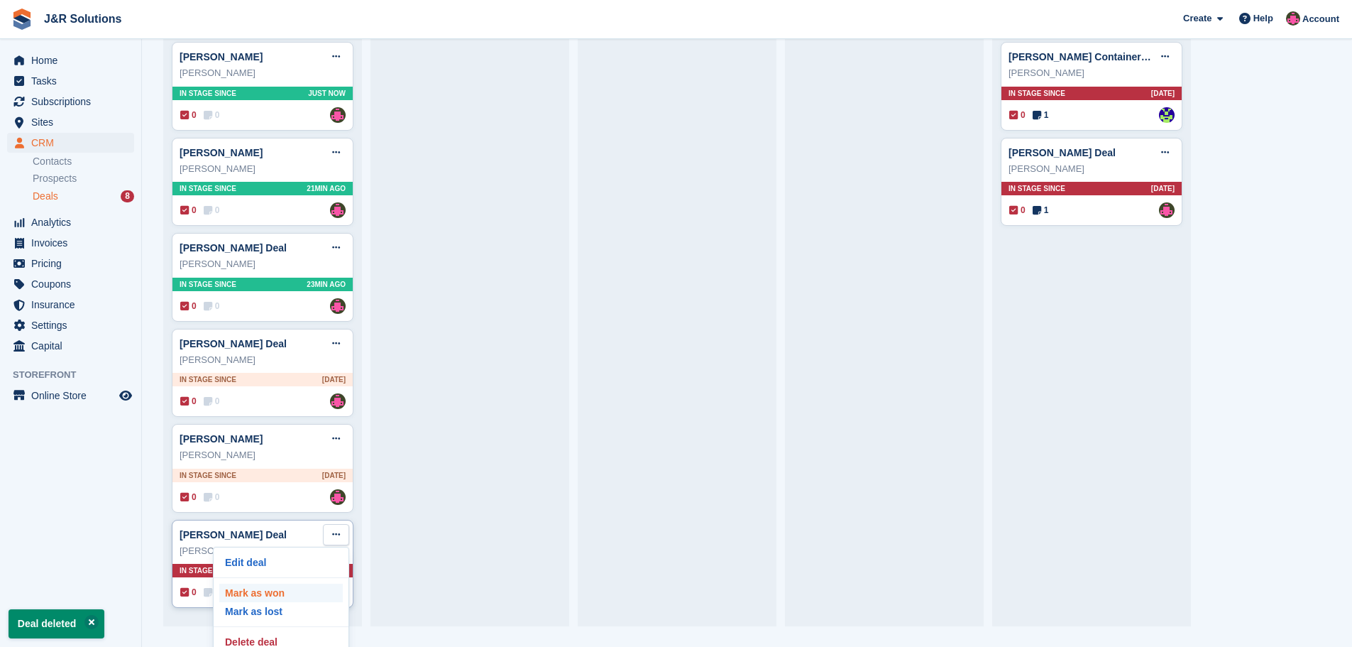
scroll to position [31, 0]
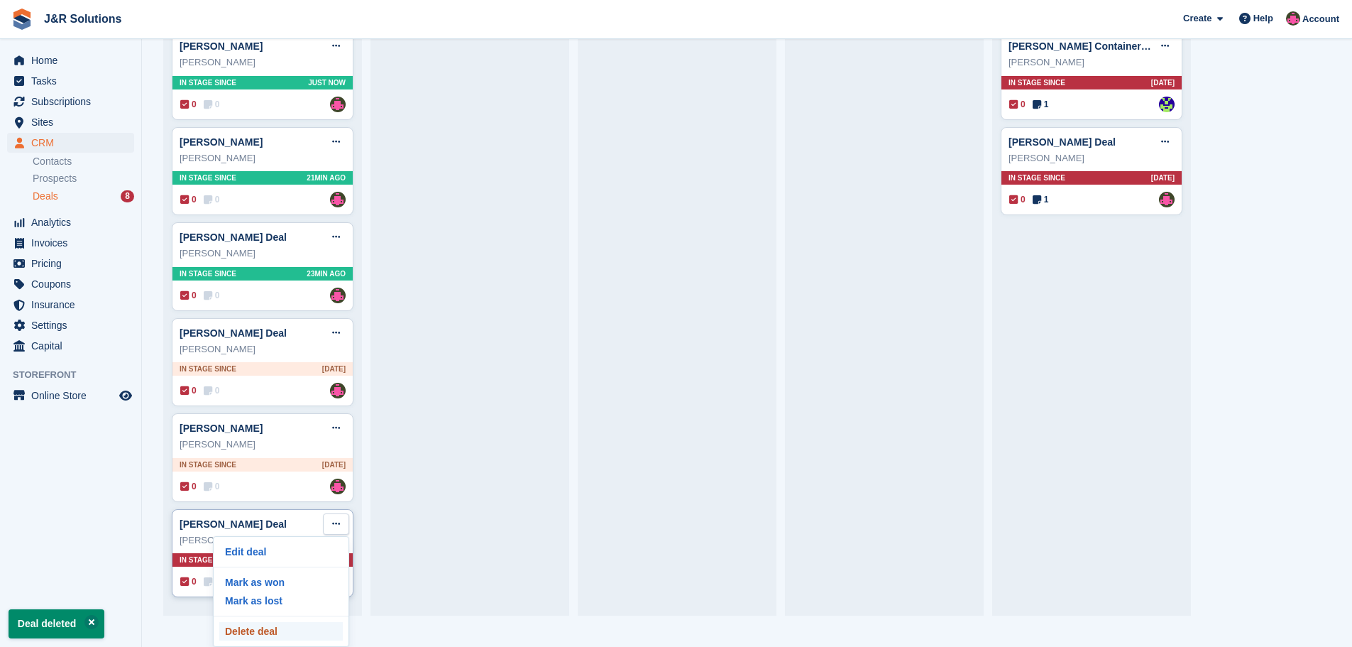
click at [258, 633] on p "Delete deal" at bounding box center [281, 631] width 124 height 18
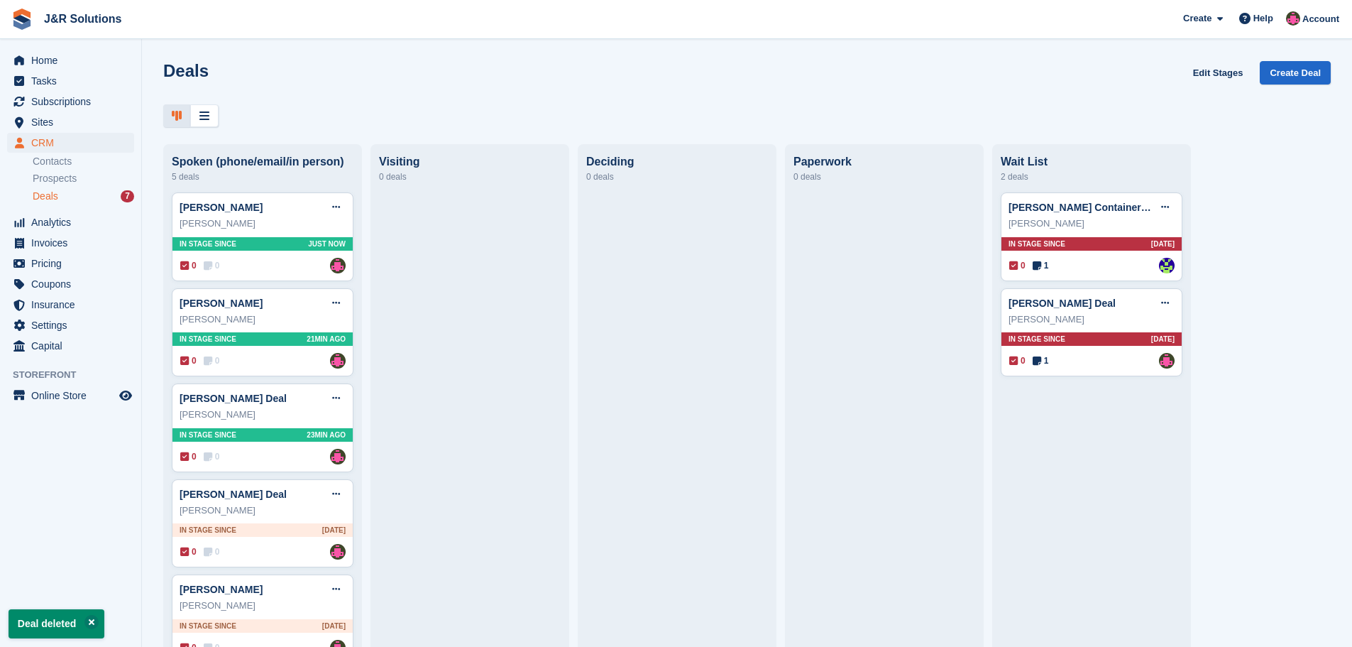
scroll to position [38, 0]
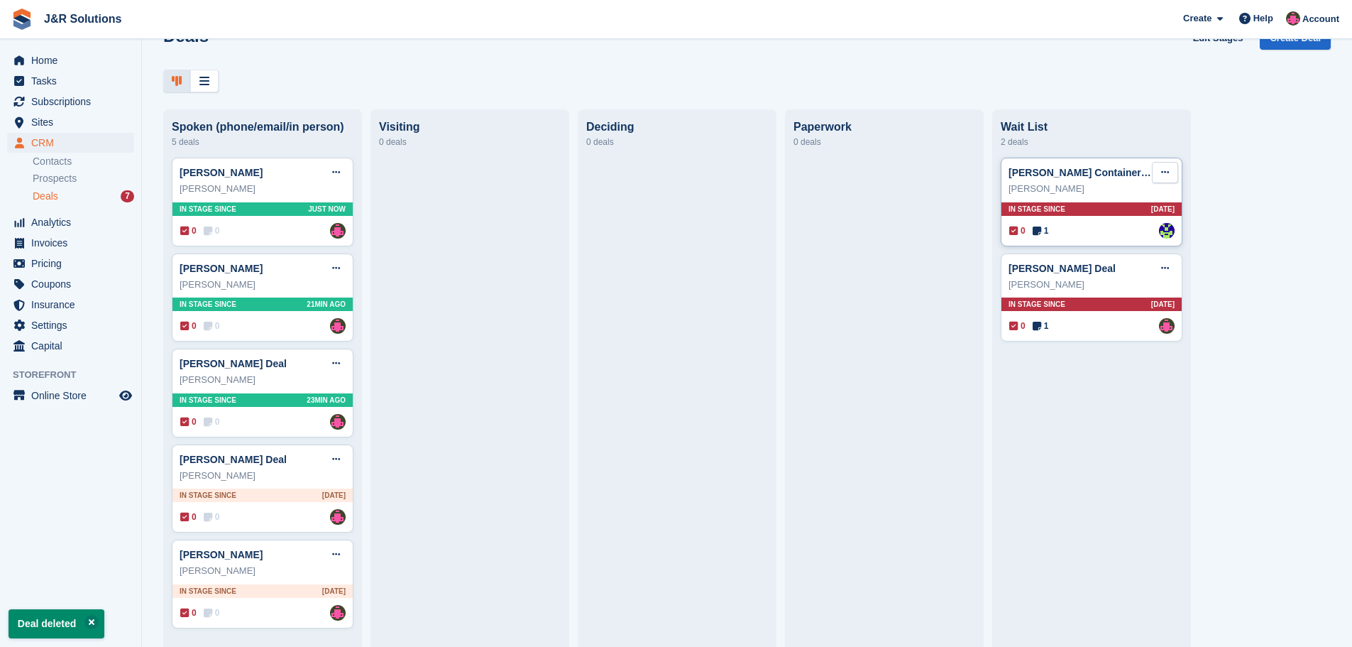
click at [1157, 171] on button at bounding box center [1165, 172] width 26 height 21
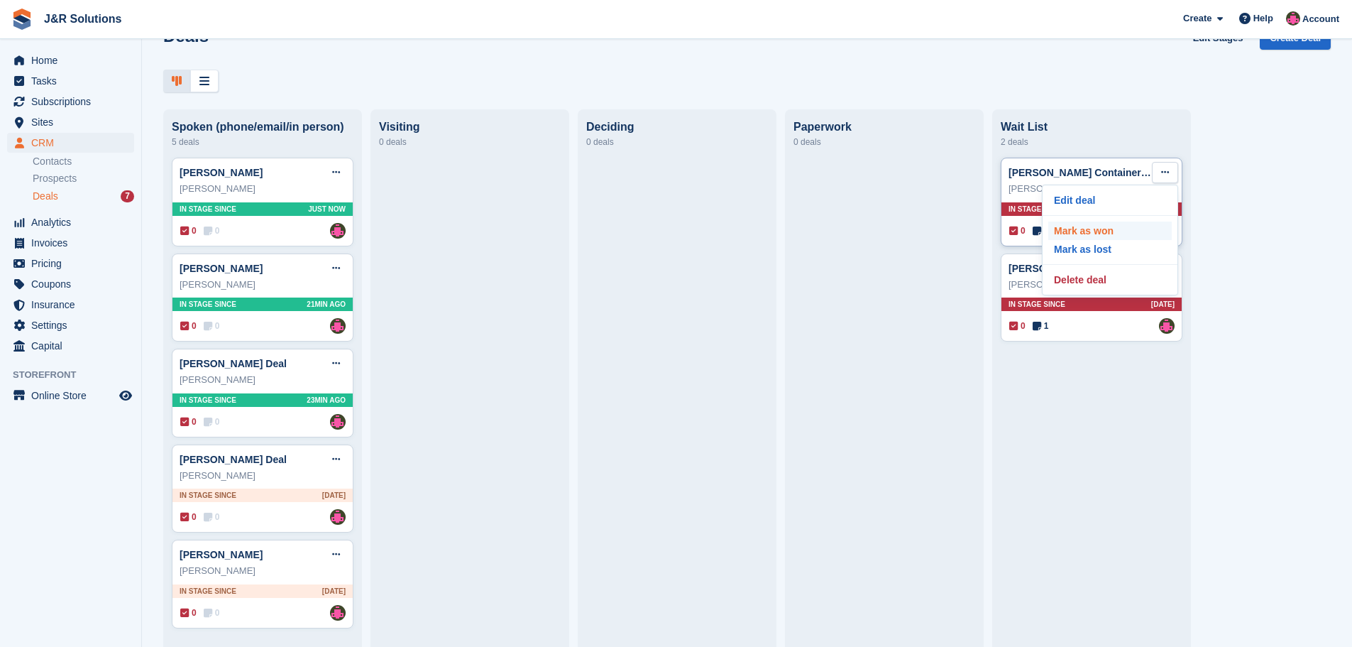
click at [1101, 232] on p "Mark as won" at bounding box center [1111, 231] width 124 height 18
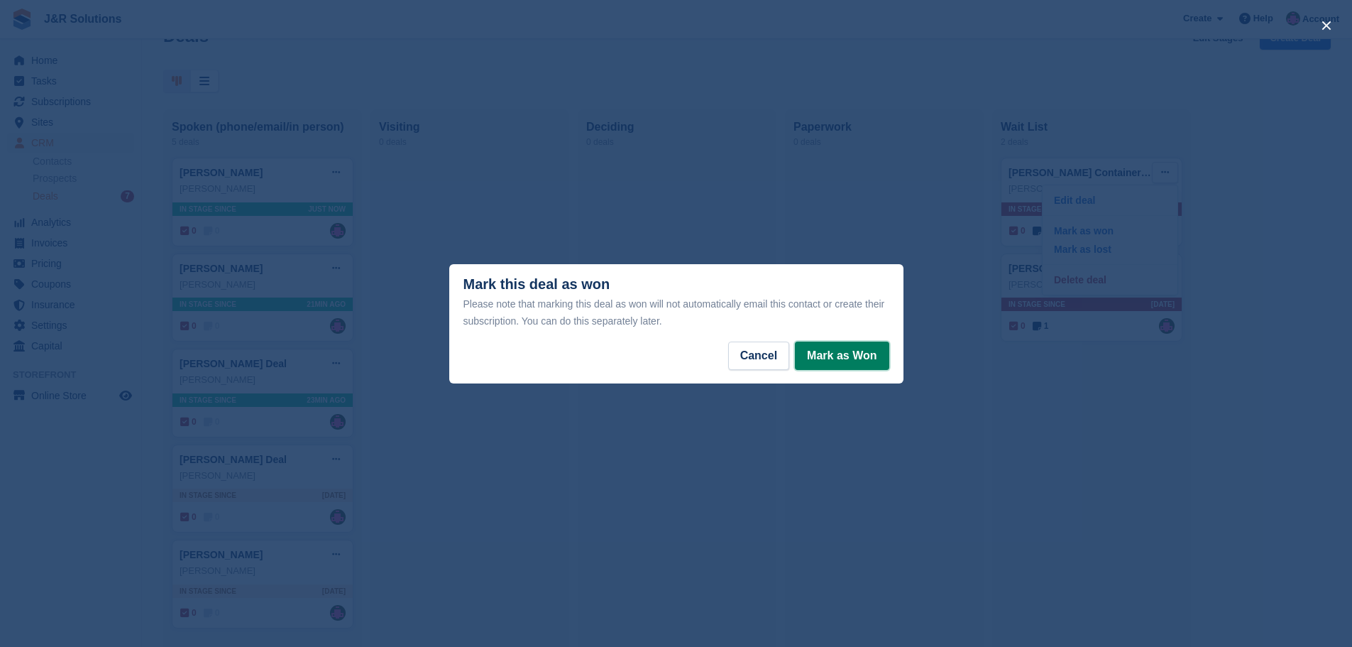
click at [888, 348] on button "Mark as Won" at bounding box center [842, 355] width 94 height 28
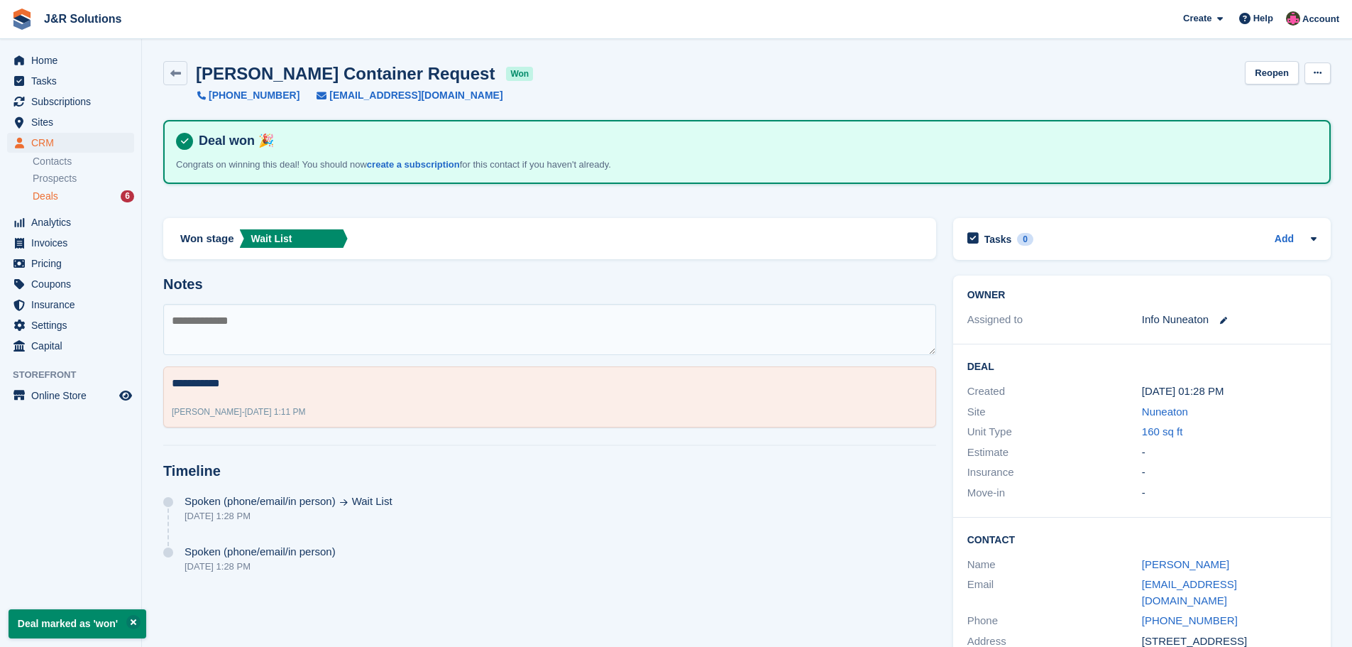
click at [1320, 71] on icon at bounding box center [1318, 72] width 8 height 9
click at [904, 65] on div "Suleman Ismail Container Request won +447979143287 sulemanismail18@gmail.com Re…" at bounding box center [747, 82] width 1168 height 42
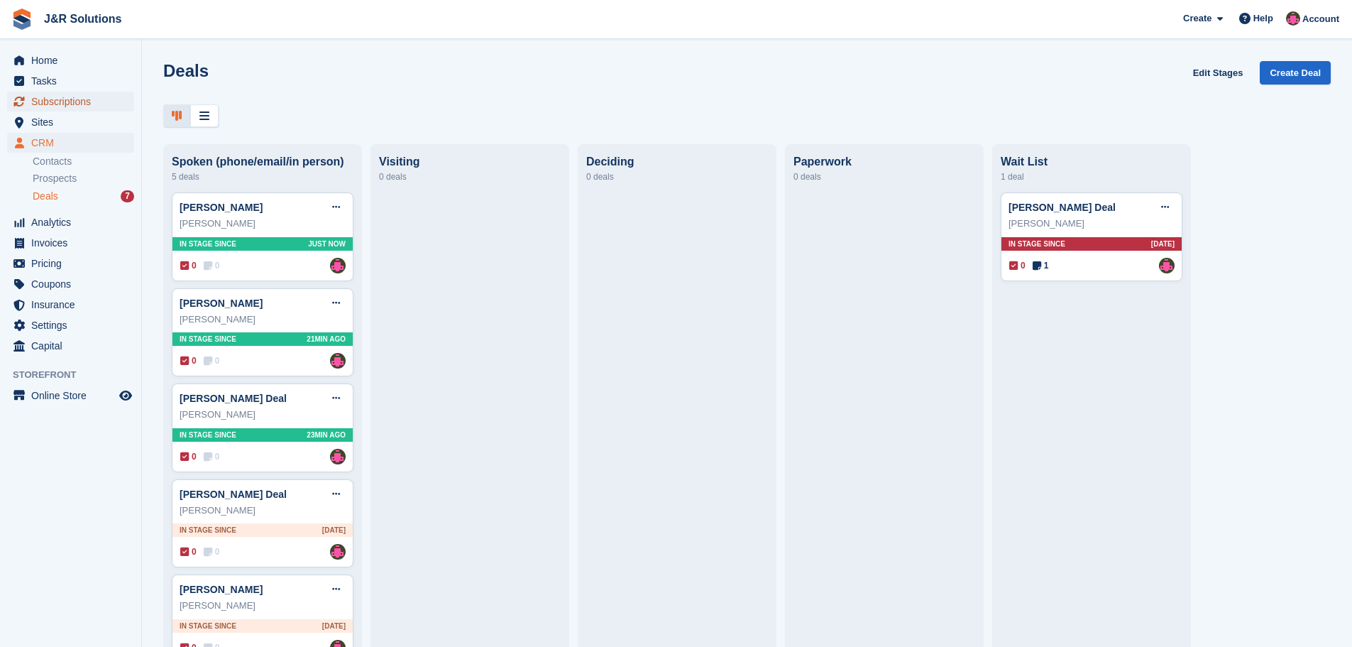
click at [40, 98] on span "Subscriptions" at bounding box center [73, 102] width 85 height 20
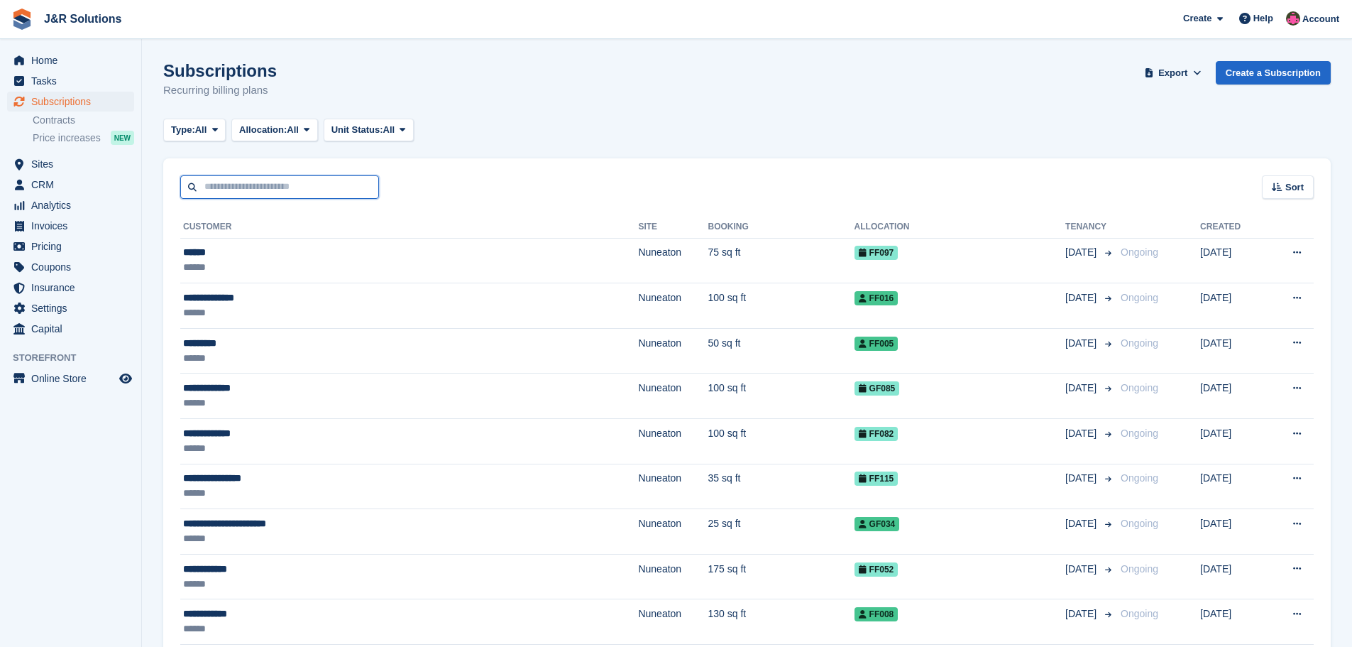
click at [290, 192] on input "text" at bounding box center [279, 186] width 199 height 23
type input "*****"
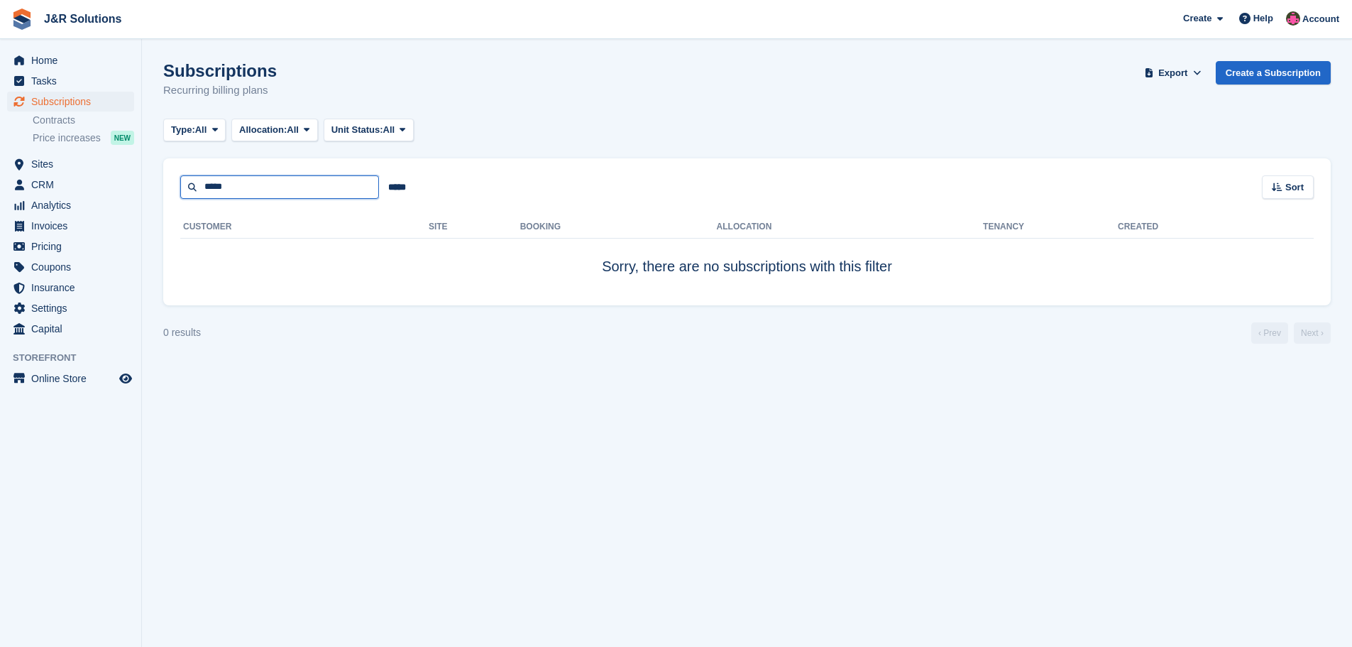
click at [286, 197] on input "*****" at bounding box center [279, 186] width 199 height 23
click at [30, 59] on link "Home" at bounding box center [70, 60] width 127 height 20
